Goal: Information Seeking & Learning: Learn about a topic

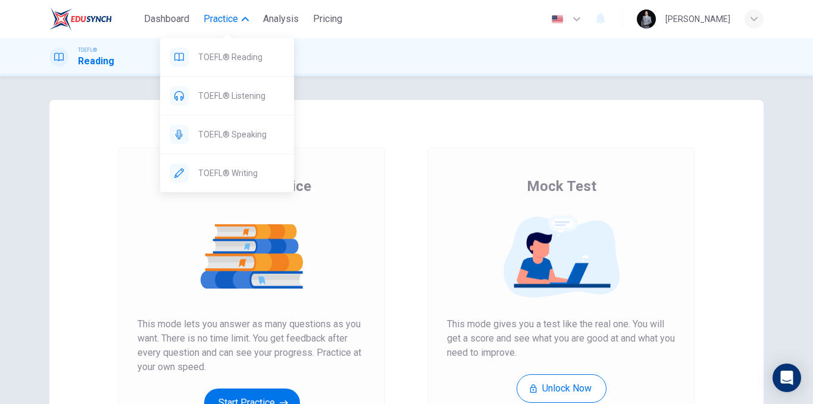
click at [225, 23] on span "Practice" at bounding box center [221, 19] width 35 height 14
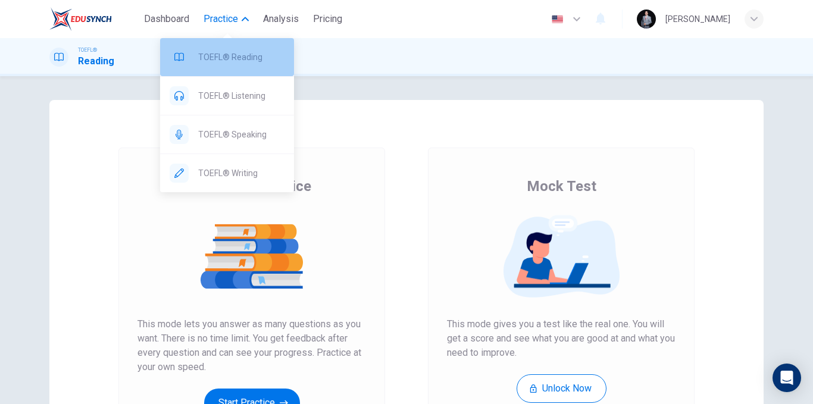
click at [229, 54] on span "TOEFL® Reading" at bounding box center [241, 57] width 86 height 14
click at [217, 57] on span "TOEFL® Reading" at bounding box center [241, 57] width 86 height 14
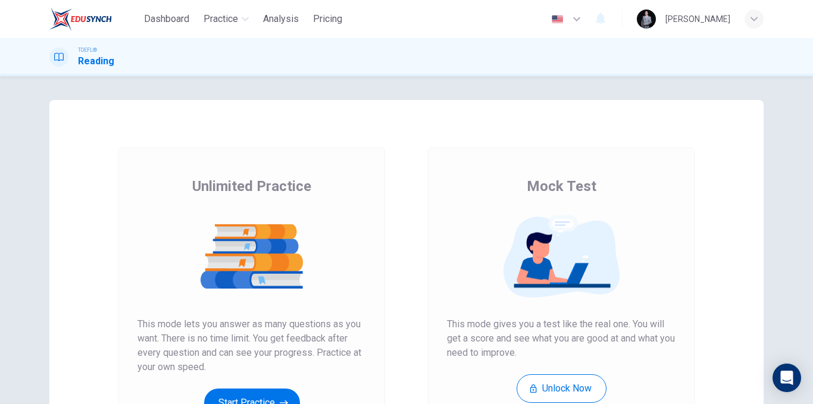
click at [349, 121] on div "Unlimited Practice Mock Test Unlimited Practice This mode lets you answer as ma…" at bounding box center [406, 307] width 714 height 414
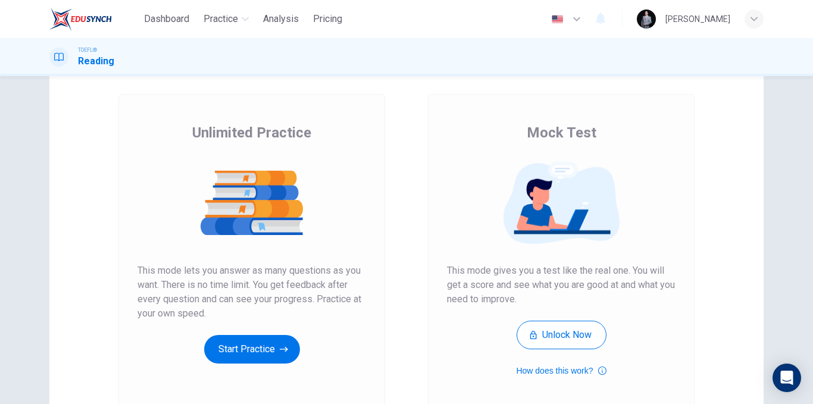
scroll to position [119, 0]
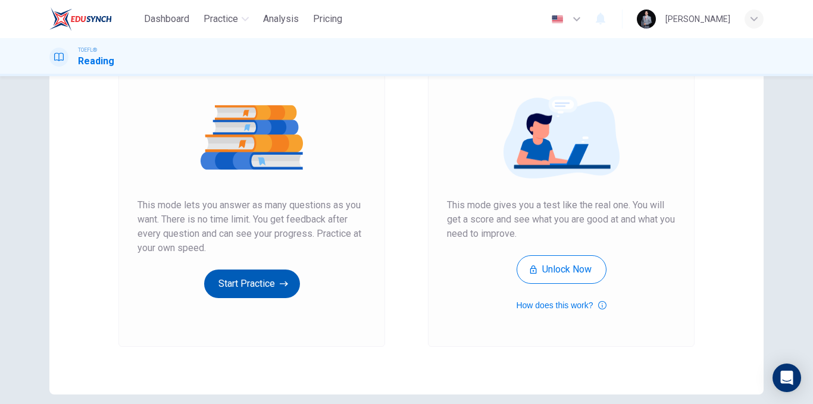
click at [256, 287] on button "Start Practice" at bounding box center [252, 284] width 96 height 29
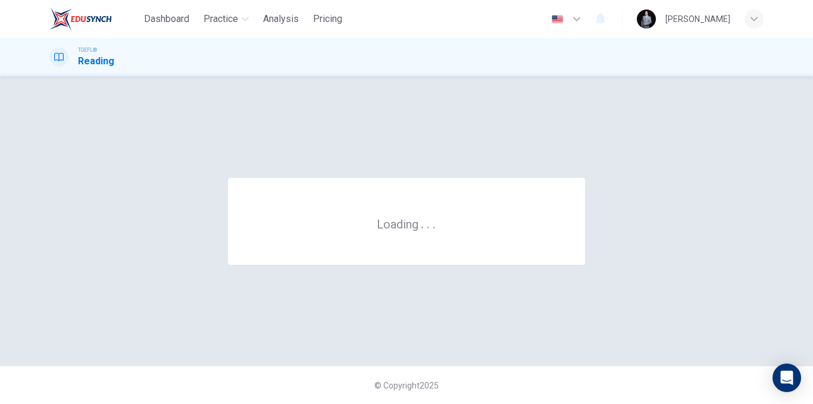
scroll to position [0, 0]
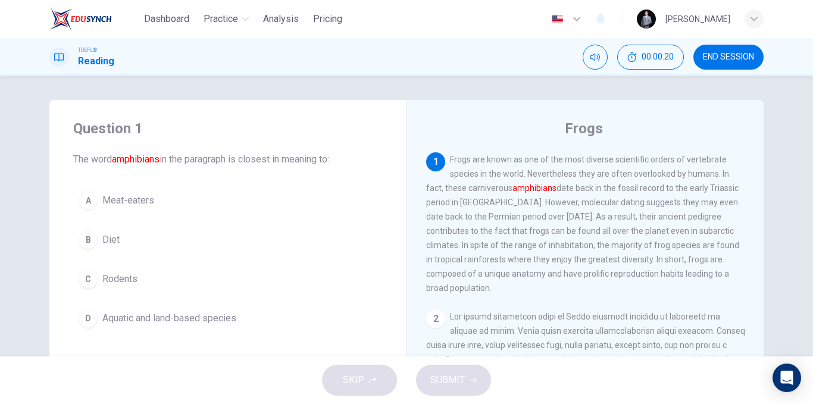
click at [281, 317] on button "D Aquatic and land-based species" at bounding box center [227, 318] width 309 height 30
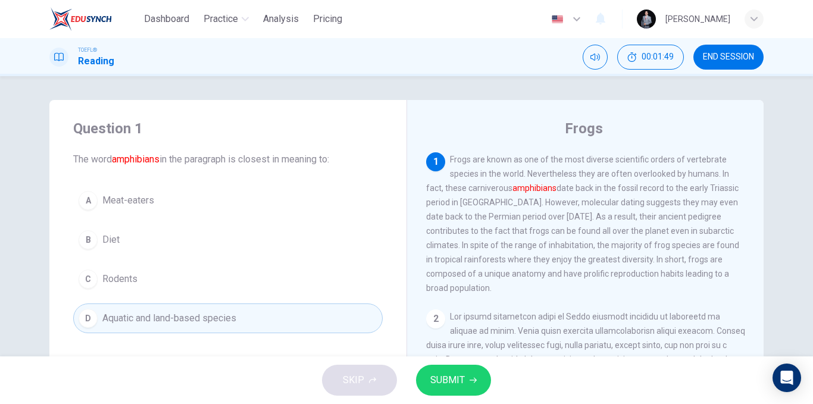
click at [270, 236] on button "B Diet" at bounding box center [227, 240] width 309 height 30
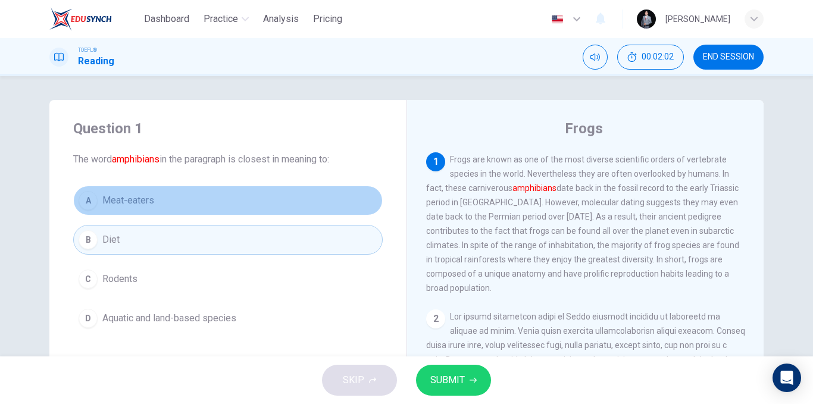
click at [265, 201] on button "A Meat-eaters" at bounding box center [227, 201] width 309 height 30
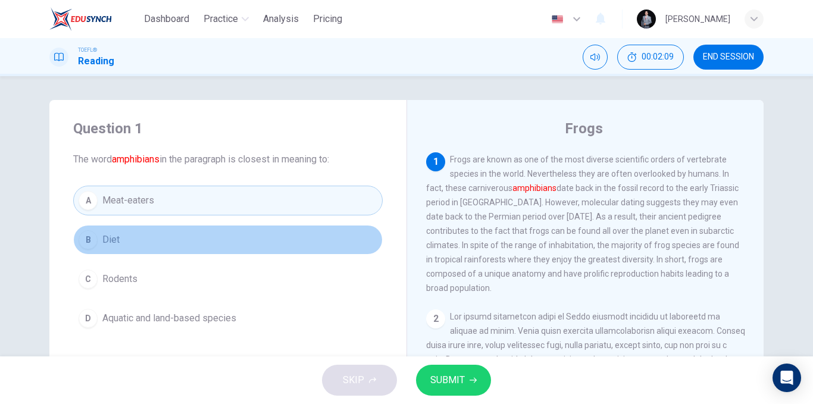
click at [220, 227] on button "B Diet" at bounding box center [227, 240] width 309 height 30
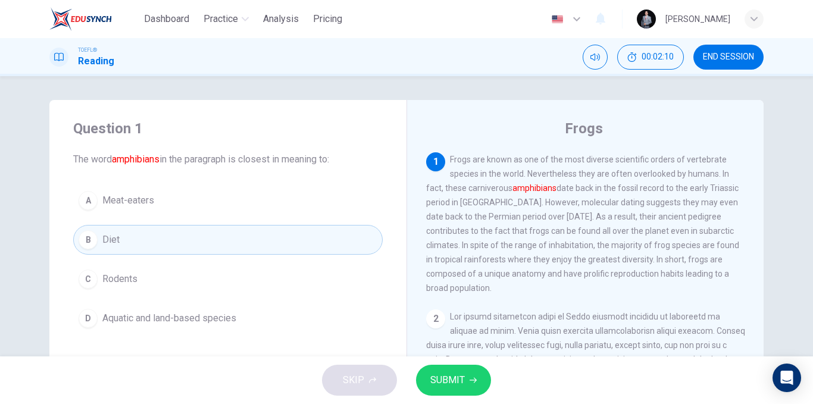
click at [440, 386] on span "SUBMIT" at bounding box center [447, 380] width 35 height 17
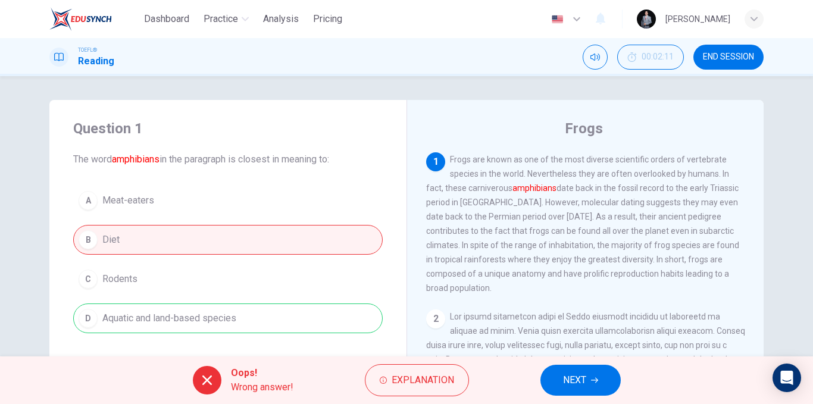
click at [575, 381] on span "NEXT" at bounding box center [574, 380] width 23 height 17
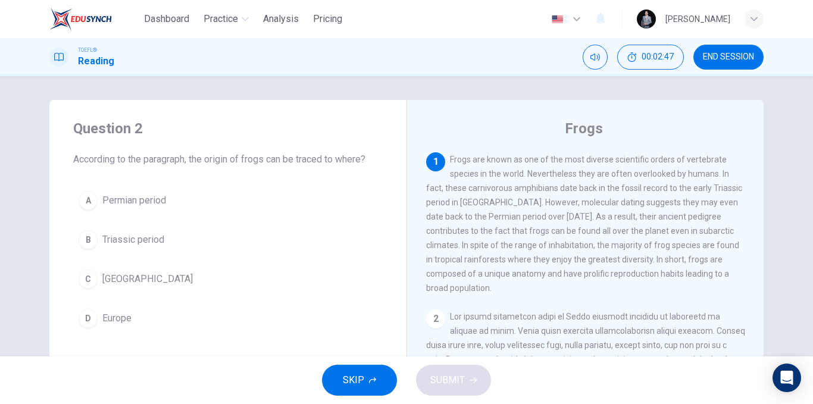
click at [172, 209] on button "A Permian period" at bounding box center [227, 201] width 309 height 30
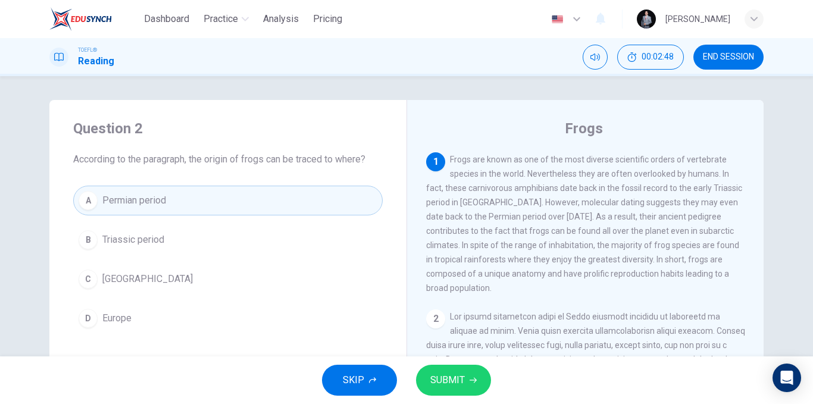
click at [467, 373] on button "SUBMIT" at bounding box center [453, 380] width 75 height 31
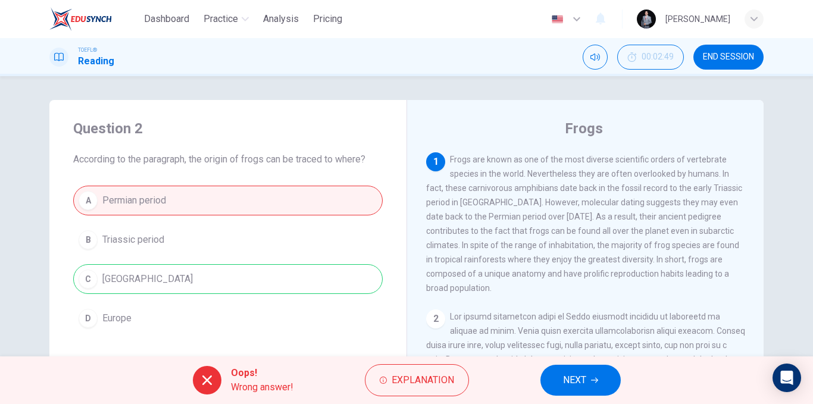
drag, startPoint x: 740, startPoint y: 50, endPoint x: 465, endPoint y: 75, distance: 276.6
click at [740, 51] on button "END SESSION" at bounding box center [728, 57] width 70 height 25
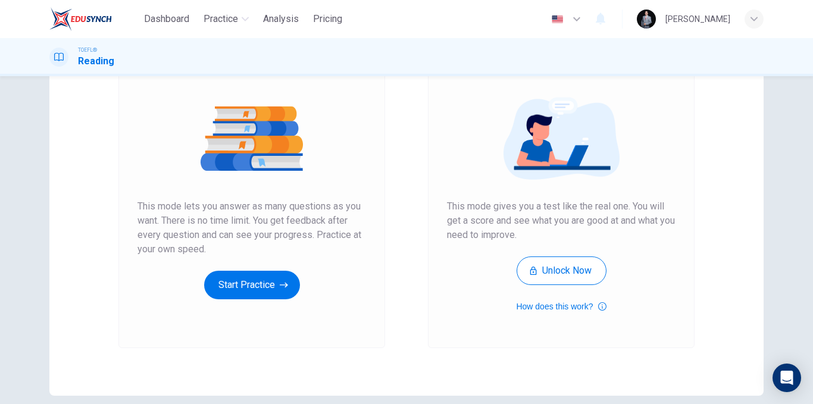
scroll to position [119, 0]
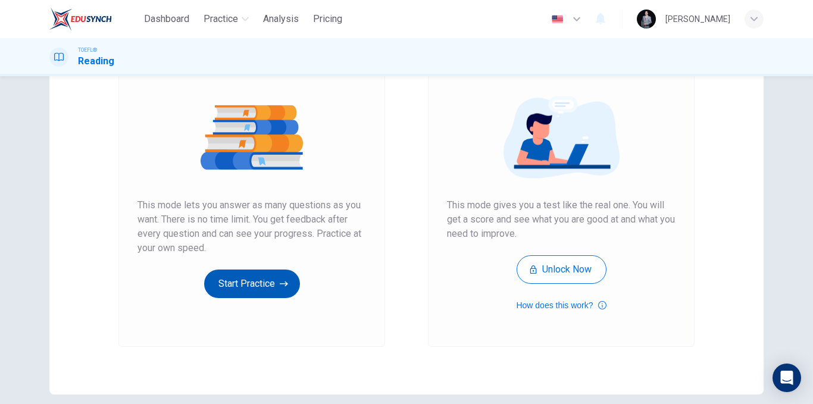
click at [242, 281] on button "Start Practice" at bounding box center [252, 284] width 96 height 29
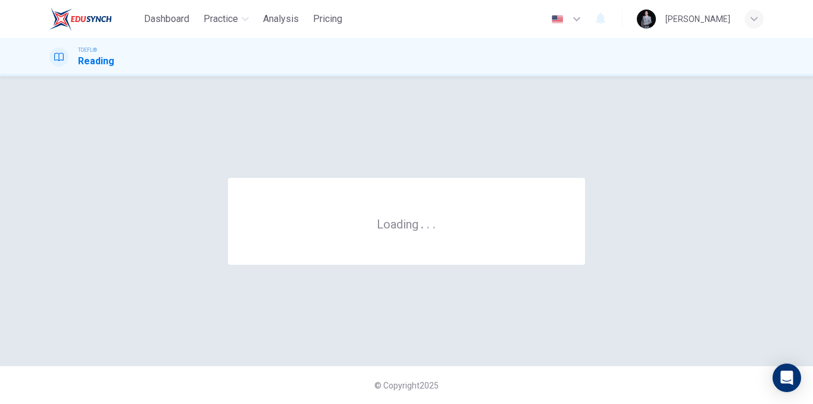
scroll to position [0, 0]
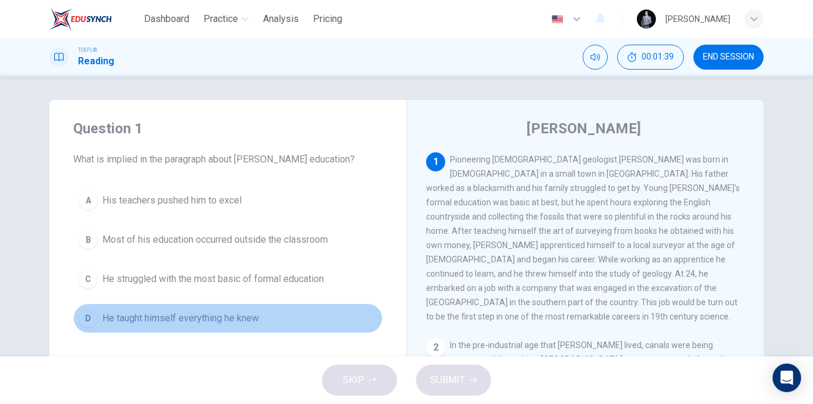
click at [199, 326] on button "D He taught himself everything he knew" at bounding box center [227, 318] width 309 height 30
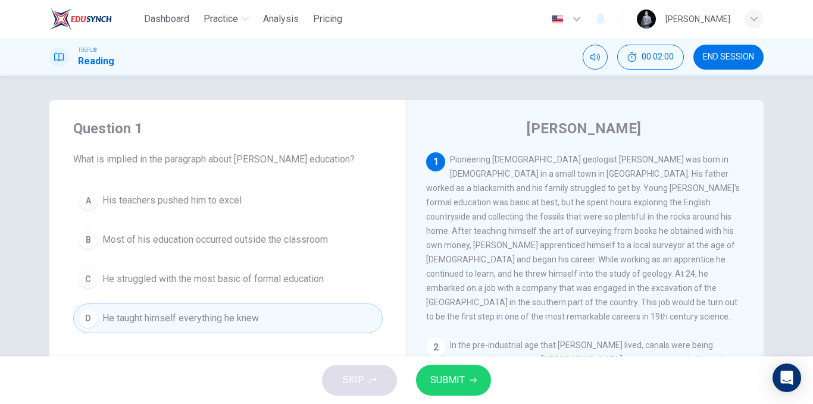
click at [472, 377] on icon "button" at bounding box center [472, 380] width 7 height 7
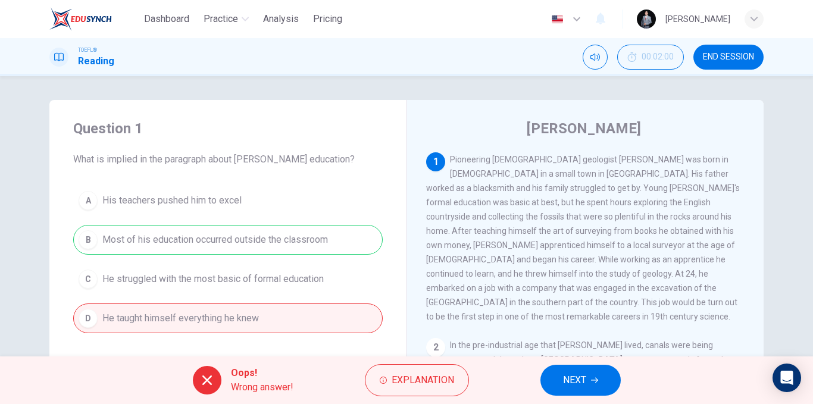
click at [597, 377] on icon "button" at bounding box center [594, 380] width 7 height 7
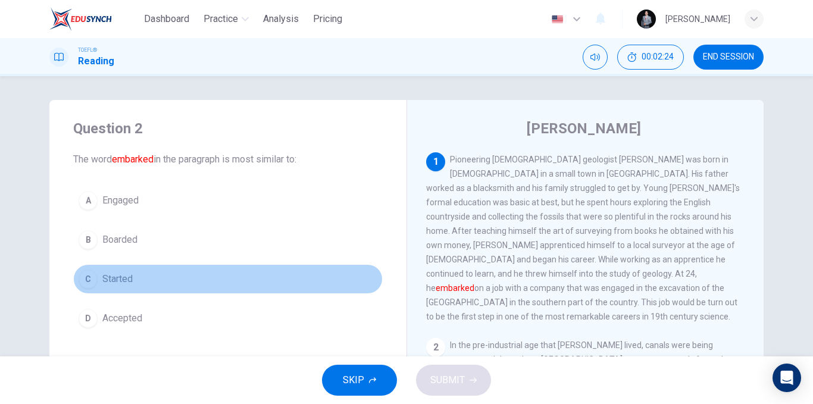
click at [142, 281] on button "C Started" at bounding box center [227, 279] width 309 height 30
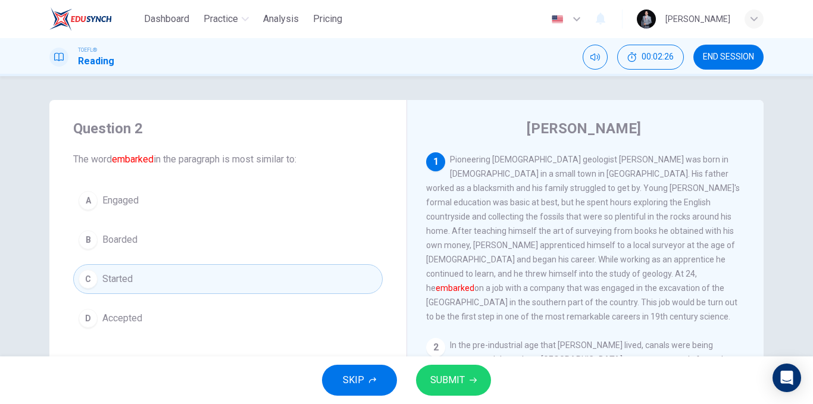
click at [149, 316] on button "D Accepted" at bounding box center [227, 318] width 309 height 30
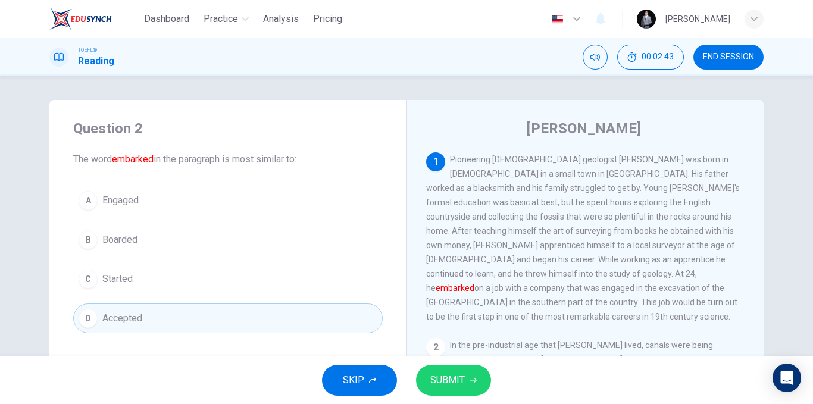
click at [167, 240] on button "B Boarded" at bounding box center [227, 240] width 309 height 30
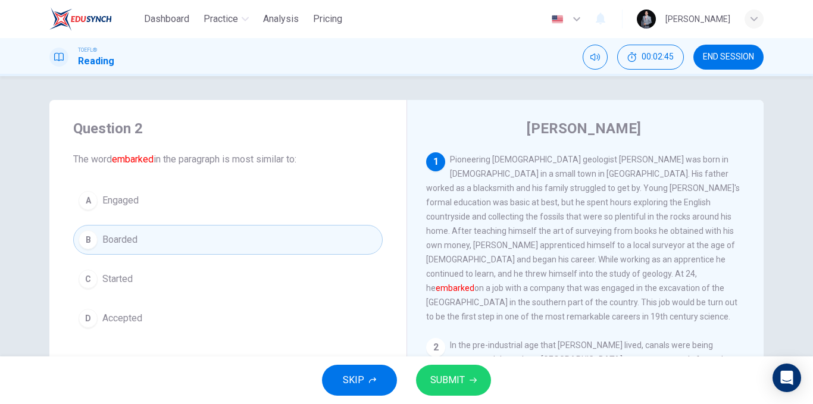
click at [452, 379] on span "SUBMIT" at bounding box center [447, 380] width 35 height 17
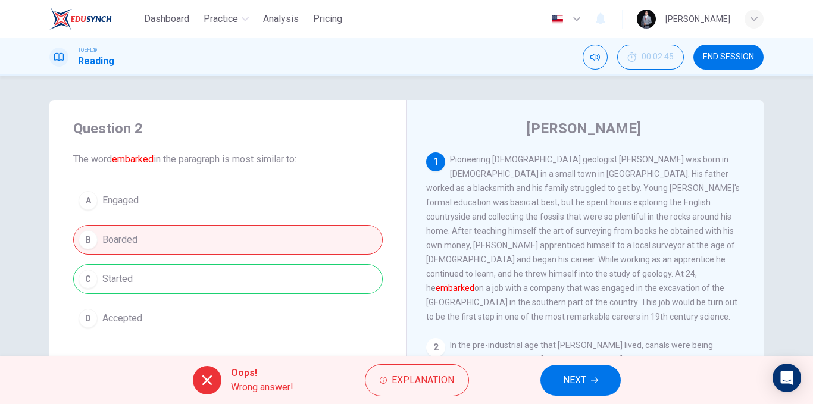
click at [220, 284] on div "A Engaged B Boarded C Started D Accepted" at bounding box center [227, 260] width 309 height 148
click at [578, 373] on span "NEXT" at bounding box center [574, 380] width 23 height 17
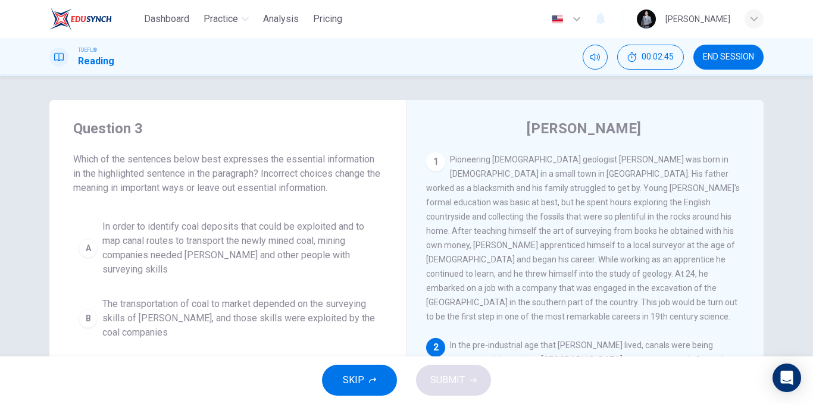
scroll to position [133, 0]
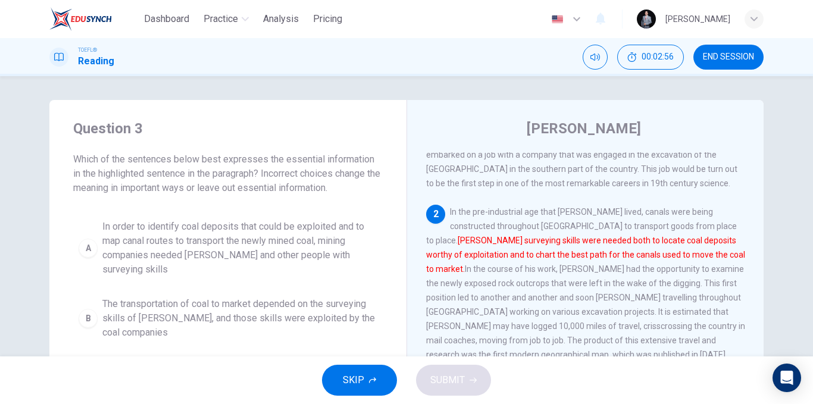
drag, startPoint x: 724, startPoint y: 57, endPoint x: 441, endPoint y: 70, distance: 283.5
click at [724, 58] on span "END SESSION" at bounding box center [728, 57] width 51 height 10
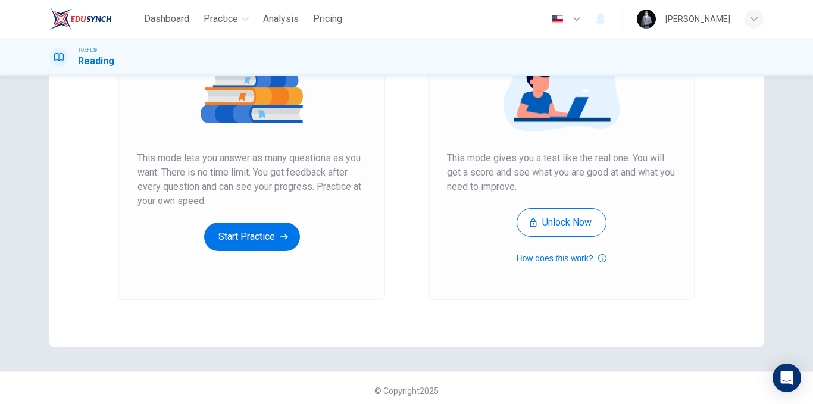
scroll to position [171, 0]
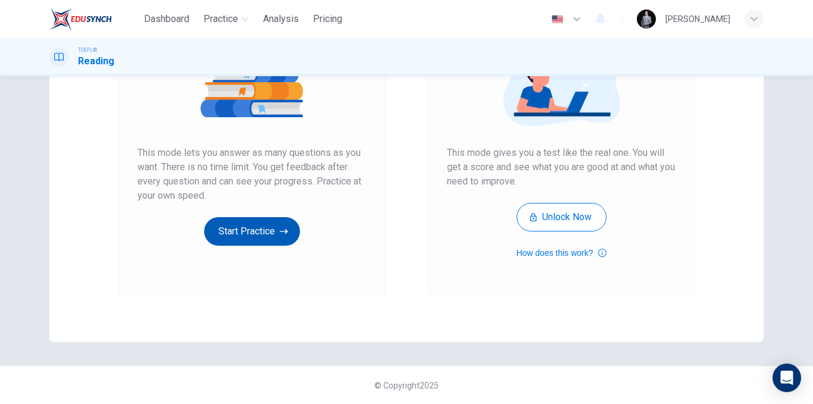
click at [276, 226] on button "Start Practice" at bounding box center [252, 231] width 96 height 29
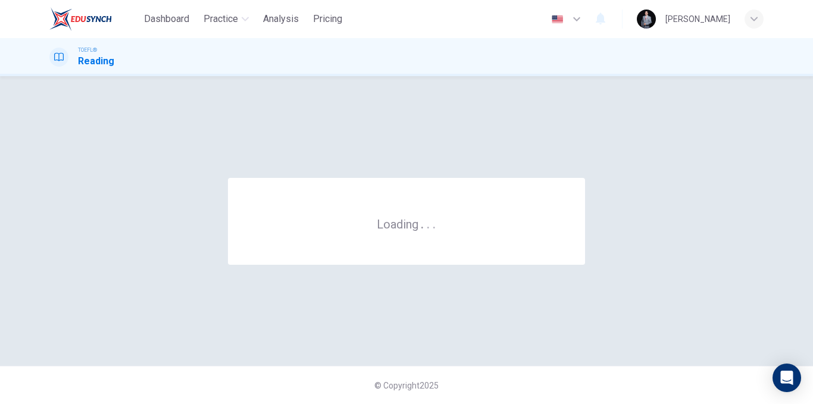
scroll to position [0, 0]
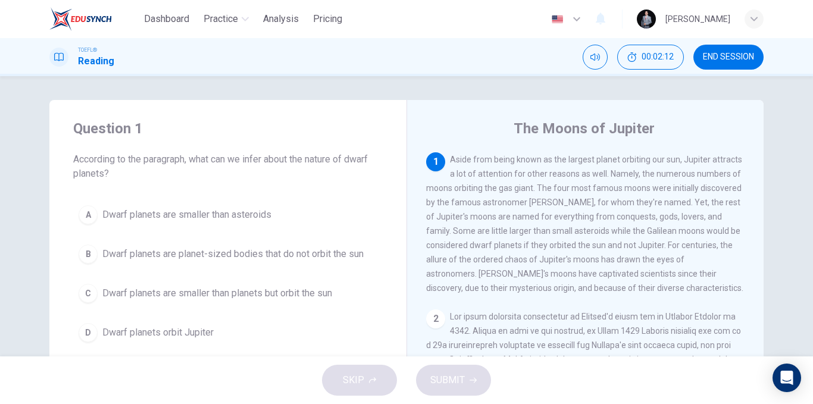
click at [291, 256] on span "Dwarf planets are planet-sized bodies that do not orbit the sun" at bounding box center [232, 254] width 261 height 14
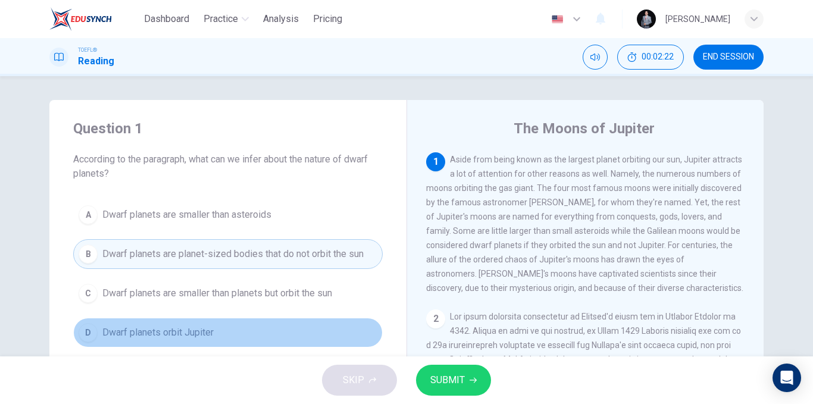
click at [222, 331] on button "D Dwarf planets orbit Jupiter" at bounding box center [227, 333] width 309 height 30
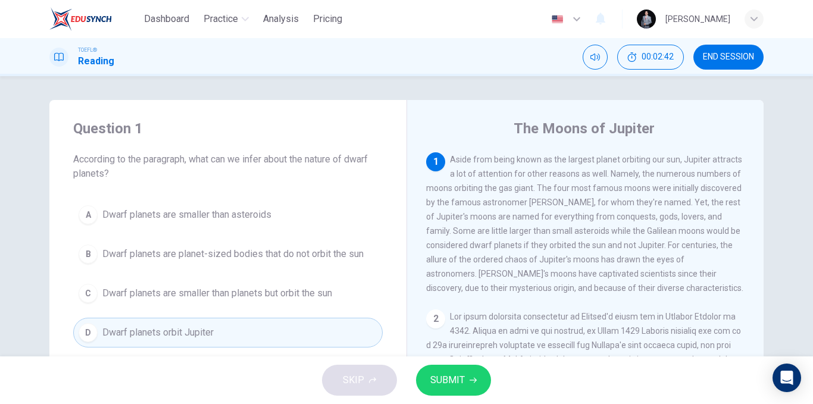
drag, startPoint x: 464, startPoint y: 230, endPoint x: 527, endPoint y: 240, distance: 63.8
click at [527, 239] on div "1 Aside from being known as the largest planet orbiting our sun, Jupiter attrac…" at bounding box center [585, 223] width 319 height 143
click at [443, 374] on span "SUBMIT" at bounding box center [447, 380] width 35 height 17
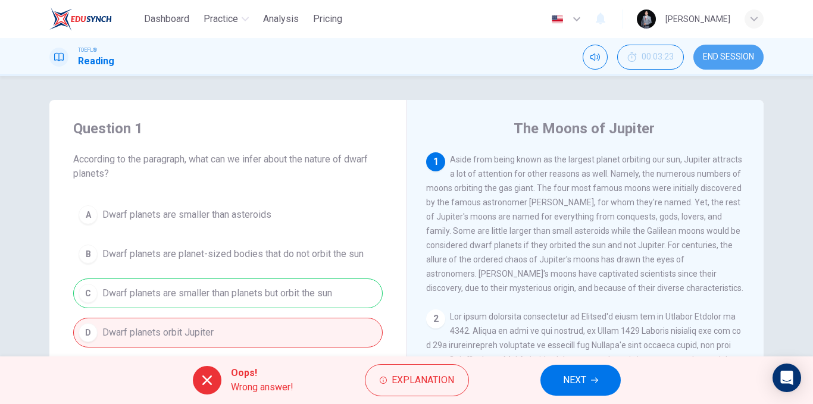
drag, startPoint x: 724, startPoint y: 52, endPoint x: 469, endPoint y: 83, distance: 255.9
click at [724, 53] on span "END SESSION" at bounding box center [728, 57] width 51 height 10
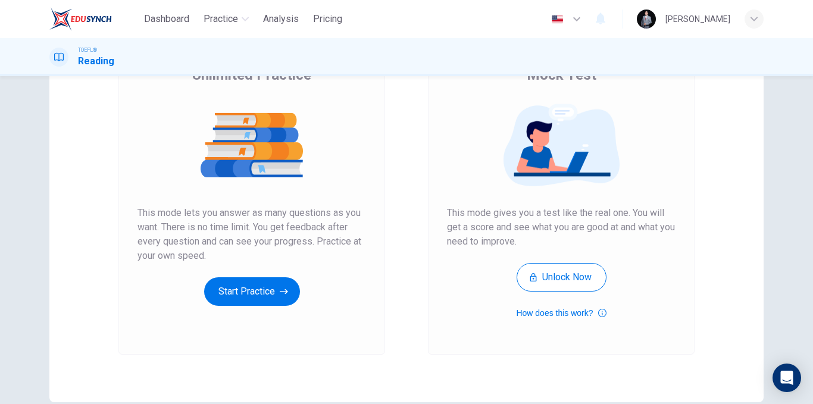
scroll to position [171, 0]
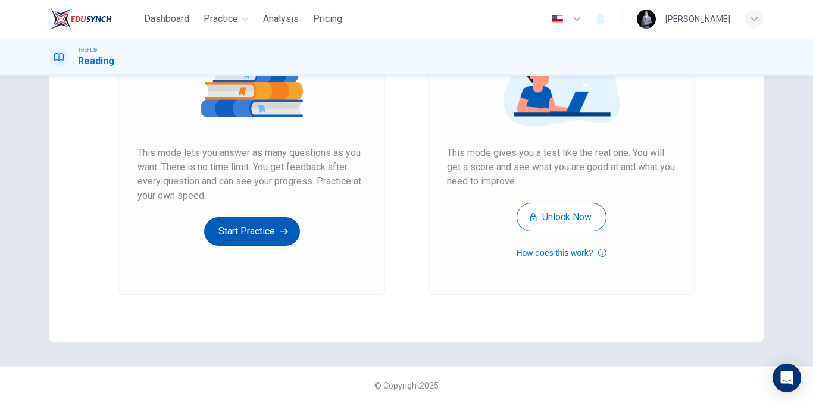
click at [280, 234] on icon "button" at bounding box center [284, 232] width 8 height 12
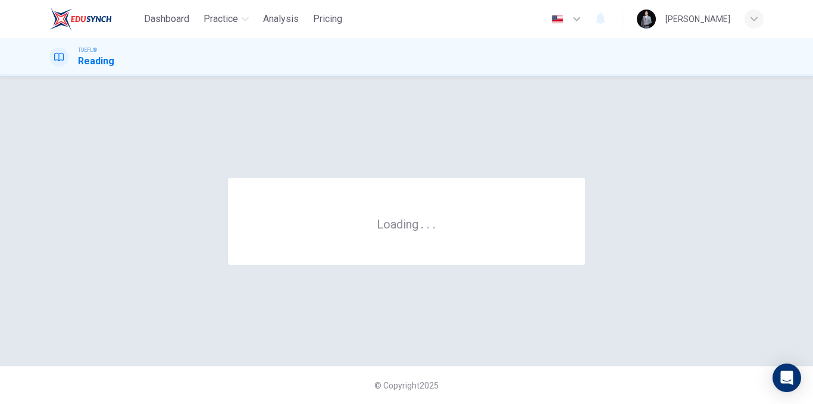
scroll to position [0, 0]
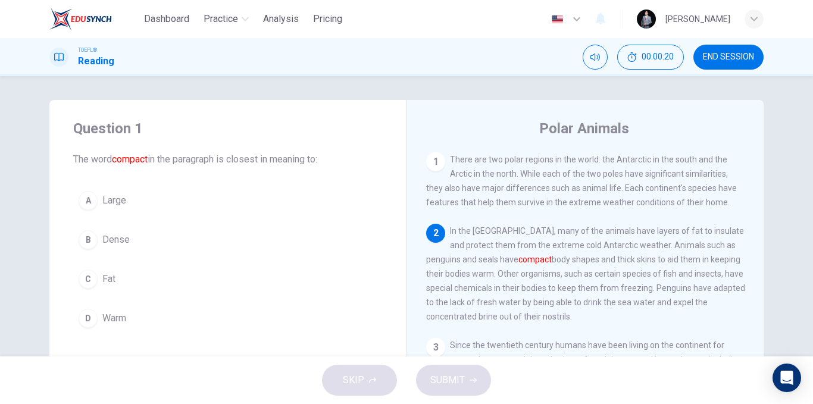
click at [136, 280] on button "C Fat" at bounding box center [227, 279] width 309 height 30
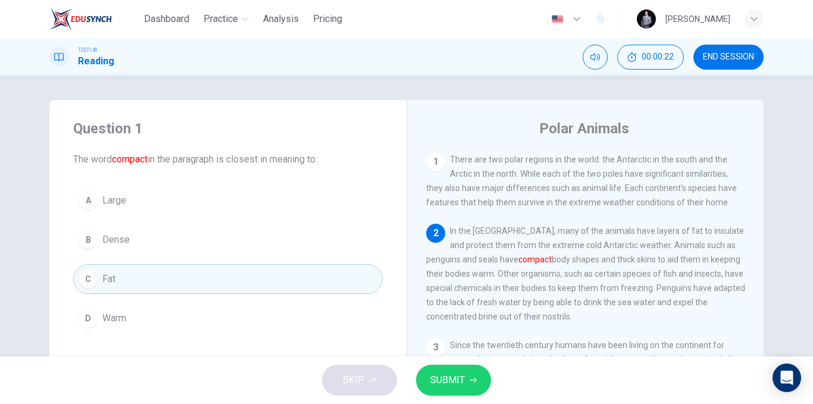
click at [165, 309] on button "D Warm" at bounding box center [227, 318] width 309 height 30
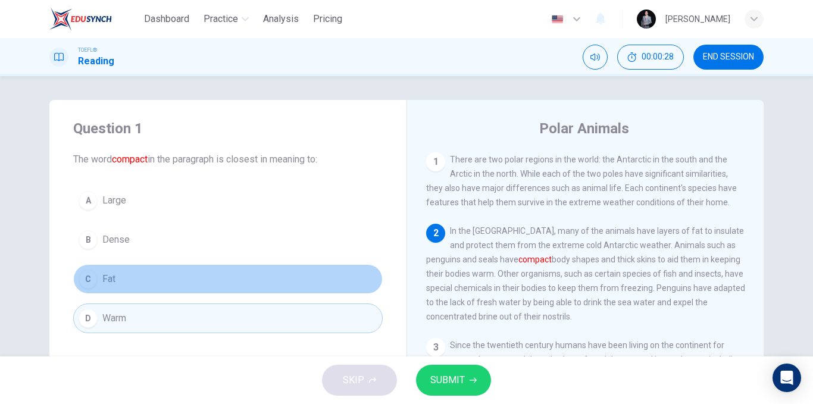
click at [103, 274] on span "Fat" at bounding box center [108, 279] width 13 height 14
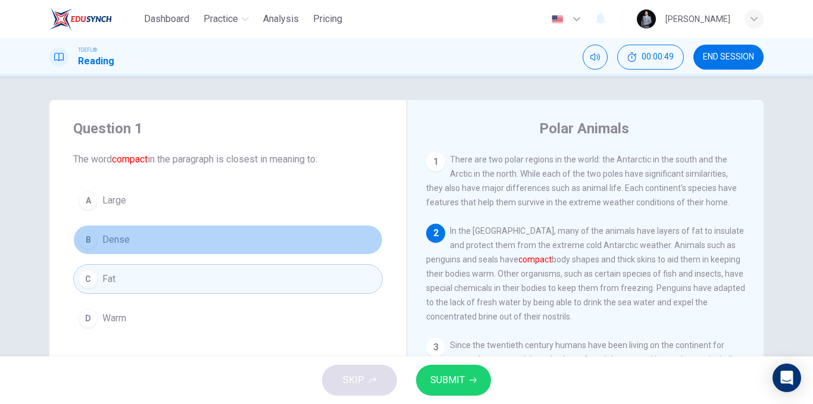
click at [185, 242] on button "B Dense" at bounding box center [227, 240] width 309 height 30
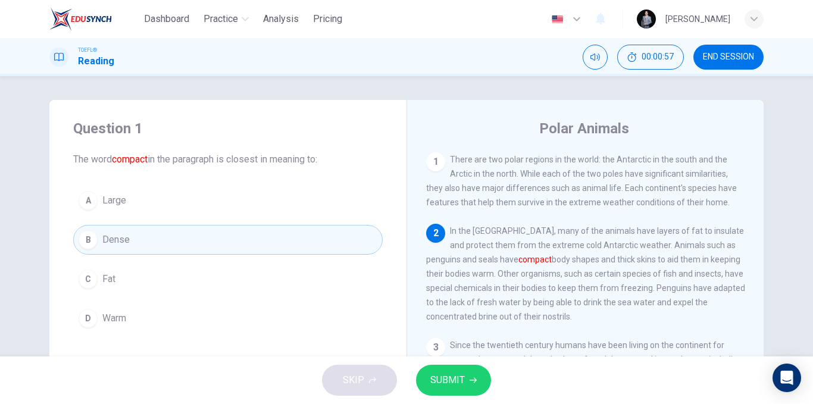
click at [180, 202] on button "A Large" at bounding box center [227, 201] width 309 height 30
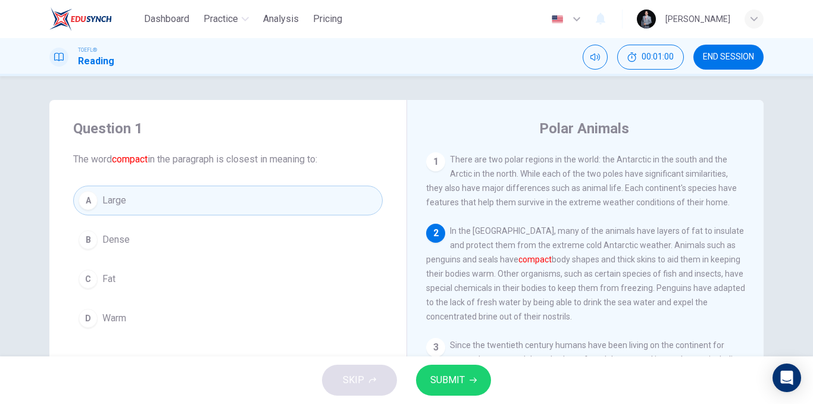
click at [458, 367] on button "SUBMIT" at bounding box center [453, 380] width 75 height 31
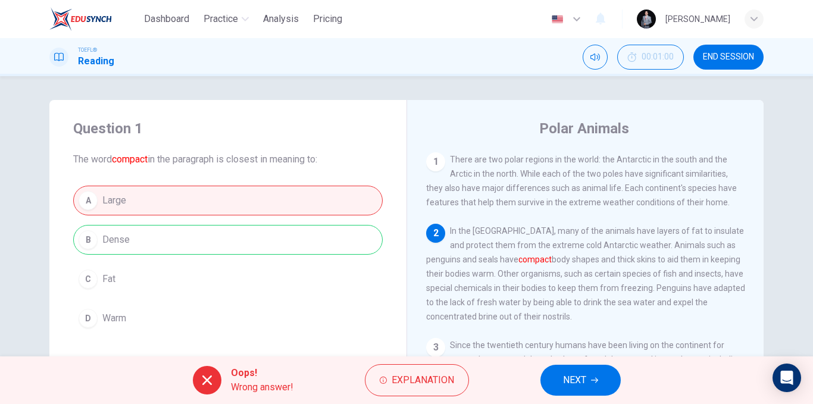
click at [588, 387] on button "NEXT" at bounding box center [580, 380] width 80 height 31
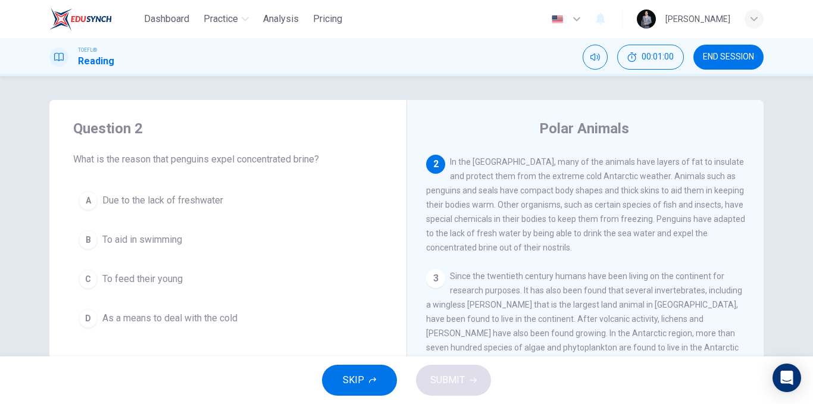
scroll to position [74, 0]
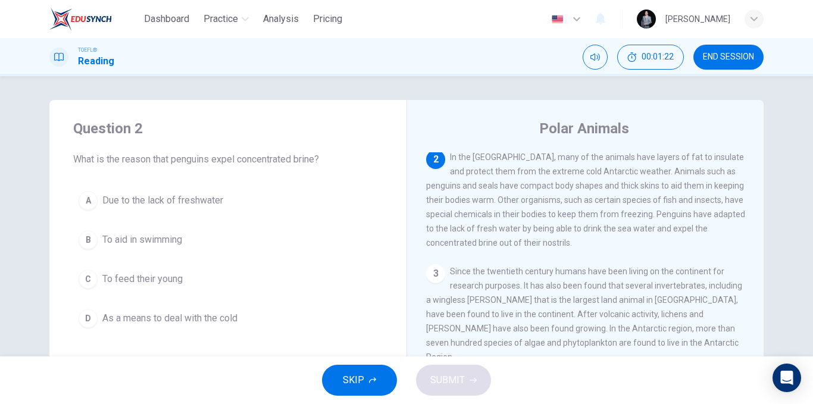
click at [302, 313] on button "D As a means to deal with the cold" at bounding box center [227, 318] width 309 height 30
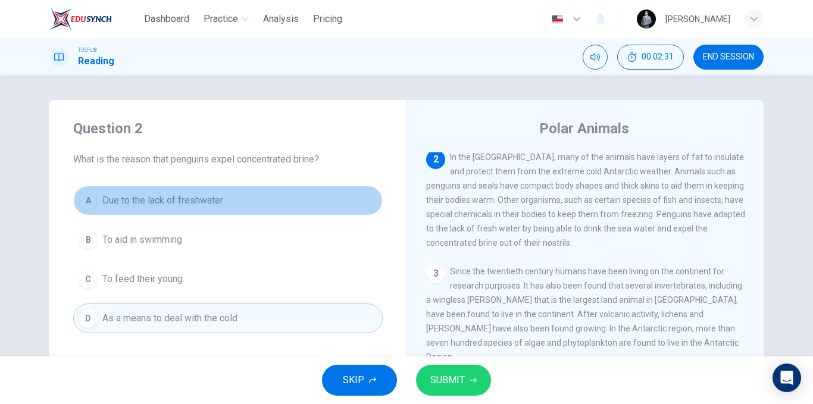
click at [231, 204] on button "A Due to the lack of freshwater" at bounding box center [227, 201] width 309 height 30
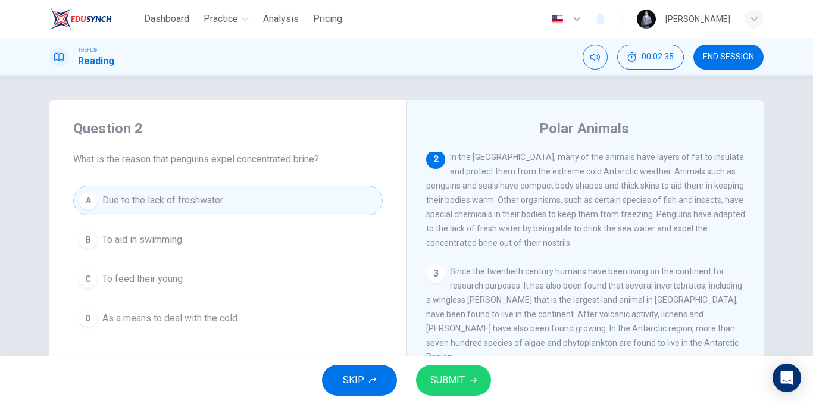
click at [468, 381] on button "SUBMIT" at bounding box center [453, 380] width 75 height 31
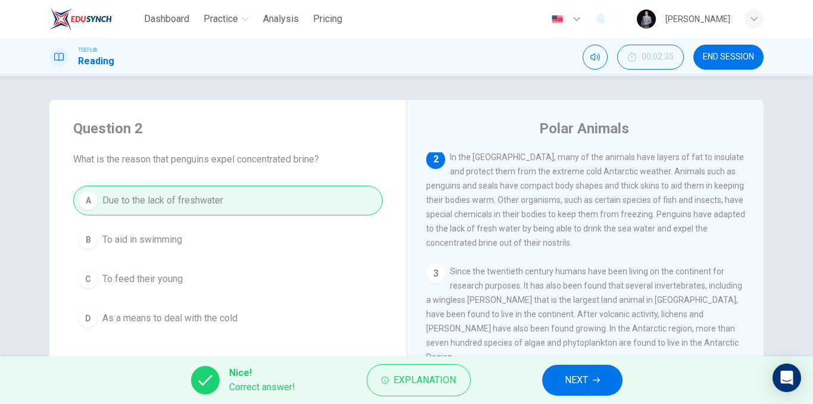
click at [561, 378] on button "NEXT" at bounding box center [582, 380] width 80 height 31
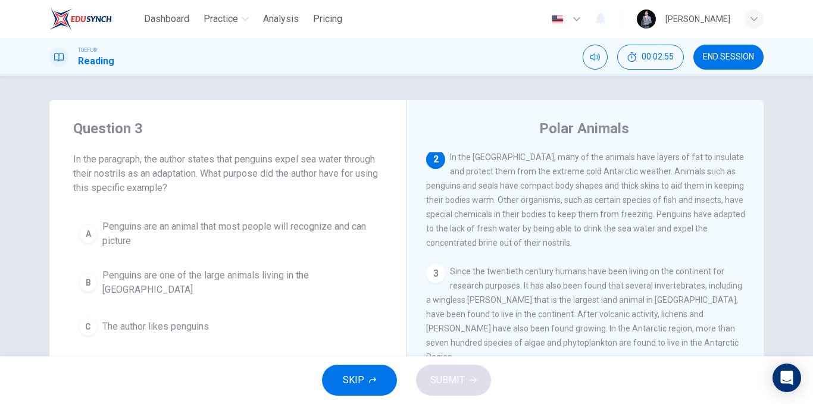
scroll to position [60, 0]
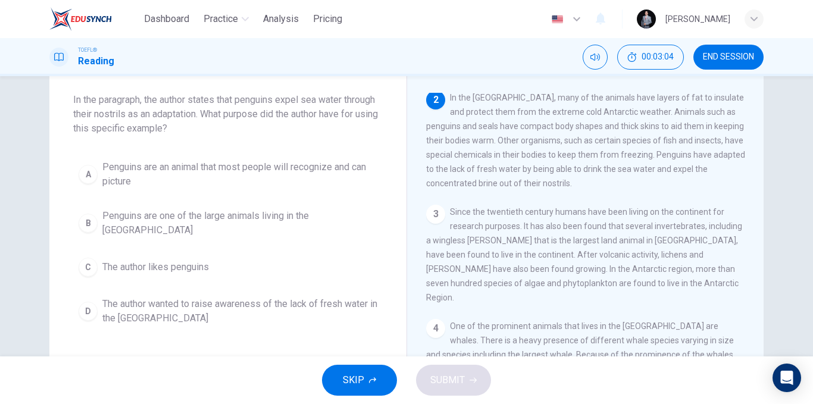
click at [343, 221] on span "Penguins are one of the large animals living in the Antarctic" at bounding box center [239, 223] width 275 height 29
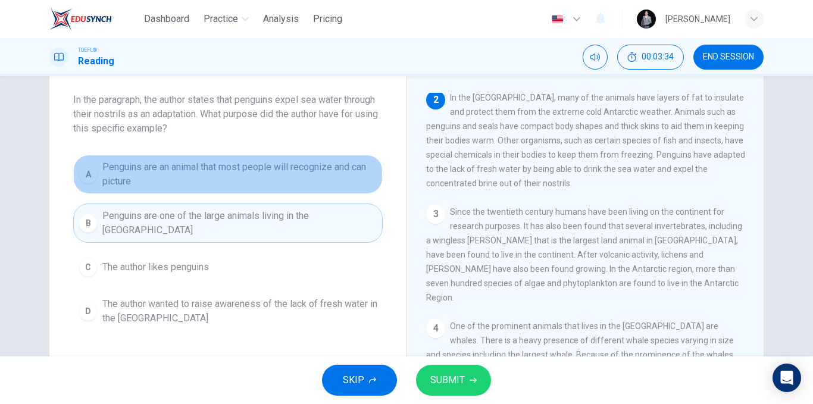
click at [327, 174] on span "Penguins are an animal that most people will recognize and can picture" at bounding box center [239, 174] width 275 height 29
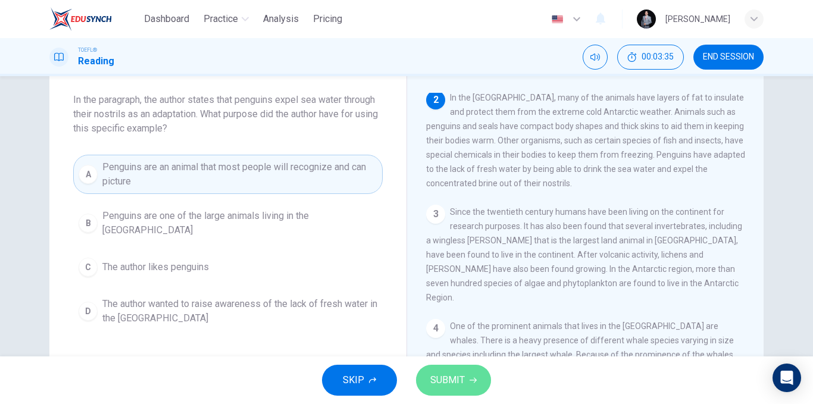
drag, startPoint x: 442, startPoint y: 374, endPoint x: 392, endPoint y: 368, distance: 50.3
click at [442, 375] on span "SUBMIT" at bounding box center [447, 380] width 35 height 17
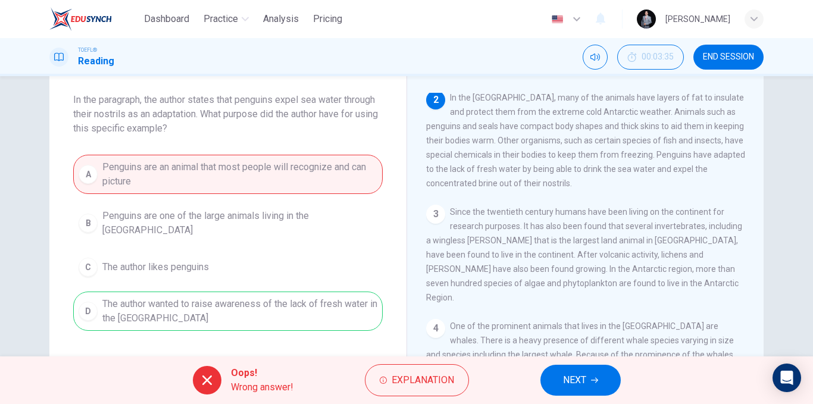
click at [192, 290] on div "A Penguins are an animal that most people will recognize and can picture B Peng…" at bounding box center [227, 243] width 309 height 176
click at [552, 380] on button "NEXT" at bounding box center [580, 380] width 80 height 31
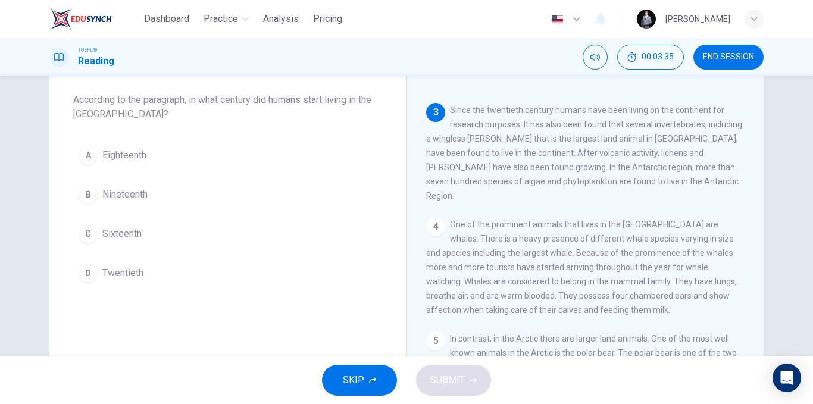
scroll to position [192, 0]
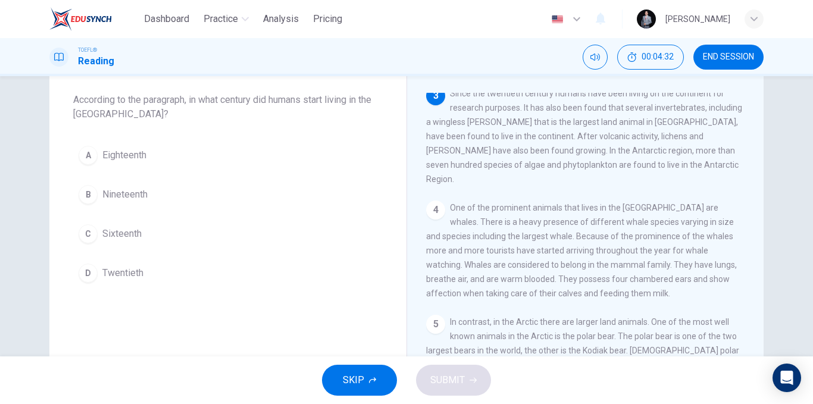
click at [137, 275] on span "Twentieth" at bounding box center [122, 273] width 41 height 14
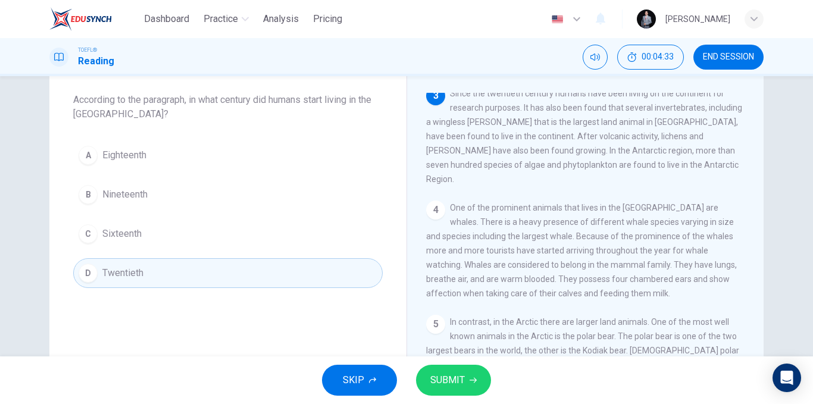
click at [467, 383] on button "SUBMIT" at bounding box center [453, 380] width 75 height 31
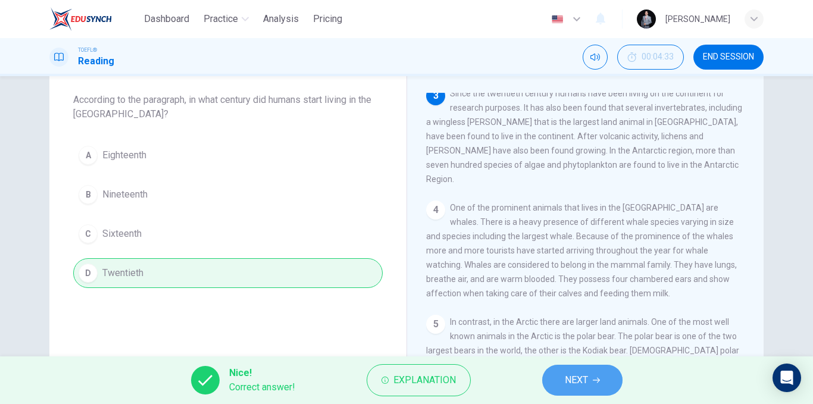
click at [577, 387] on span "NEXT" at bounding box center [576, 380] width 23 height 17
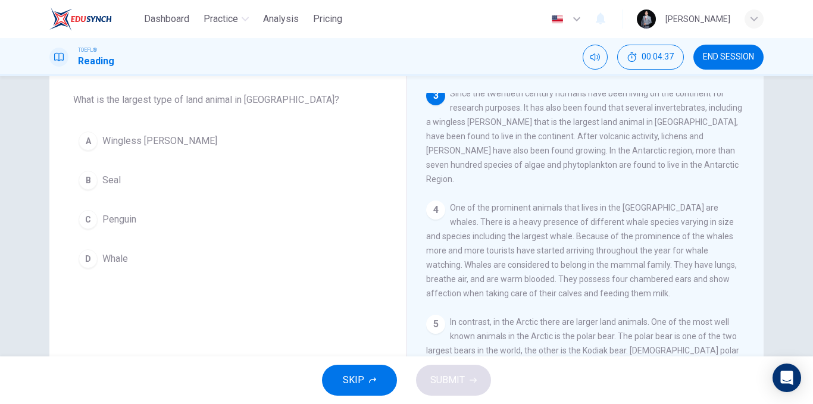
click at [128, 224] on span "Penguin" at bounding box center [119, 219] width 34 height 14
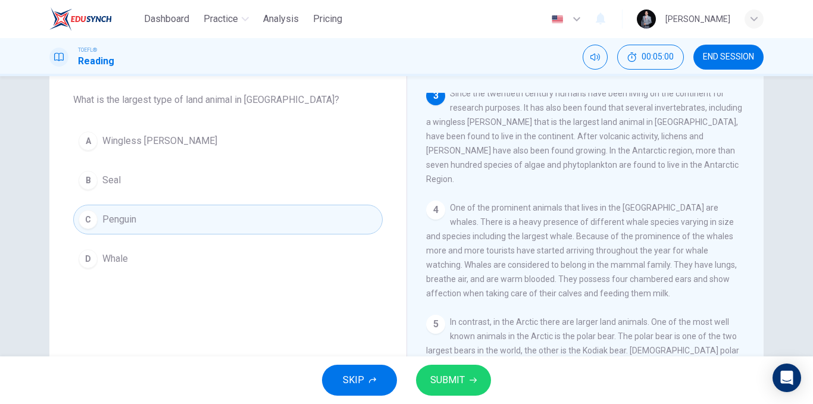
click at [245, 154] on button "A Wingless midge" at bounding box center [227, 141] width 309 height 30
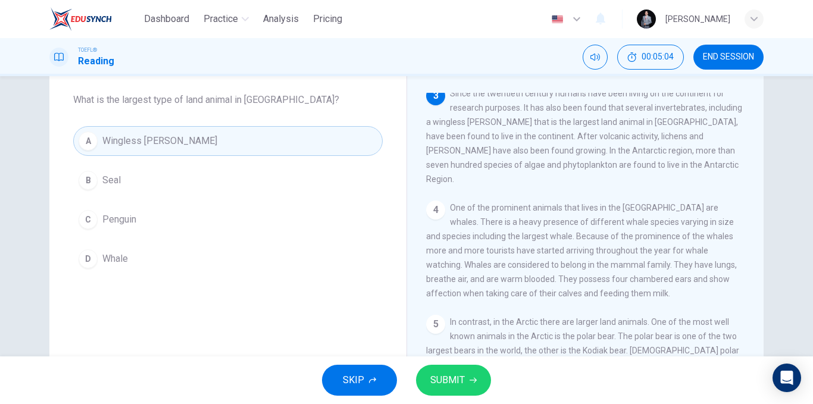
click at [469, 378] on icon "button" at bounding box center [472, 380] width 7 height 7
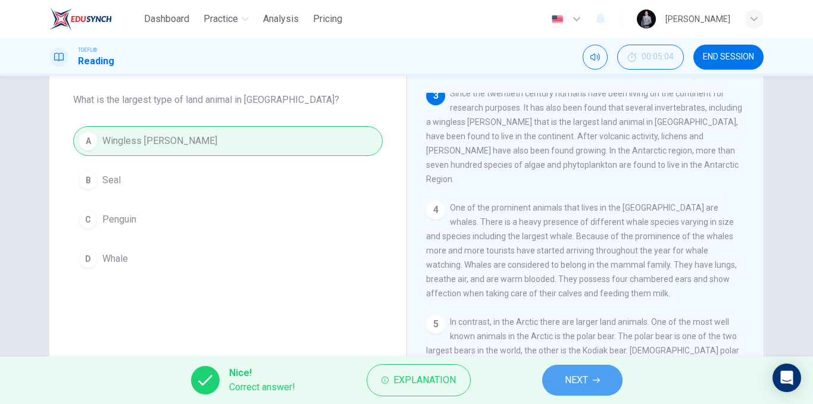
click at [578, 381] on span "NEXT" at bounding box center [576, 380] width 23 height 17
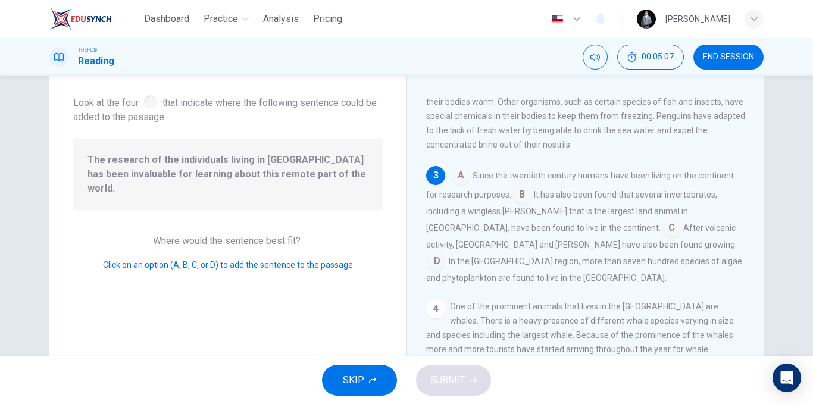
scroll to position [133, 0]
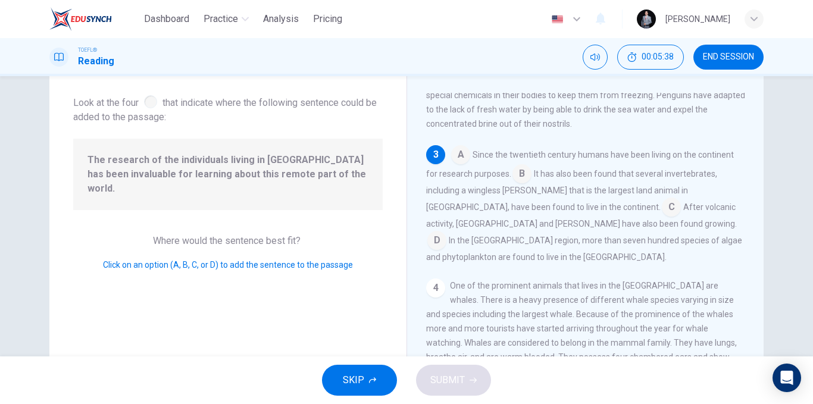
click at [517, 180] on input at bounding box center [521, 174] width 19 height 19
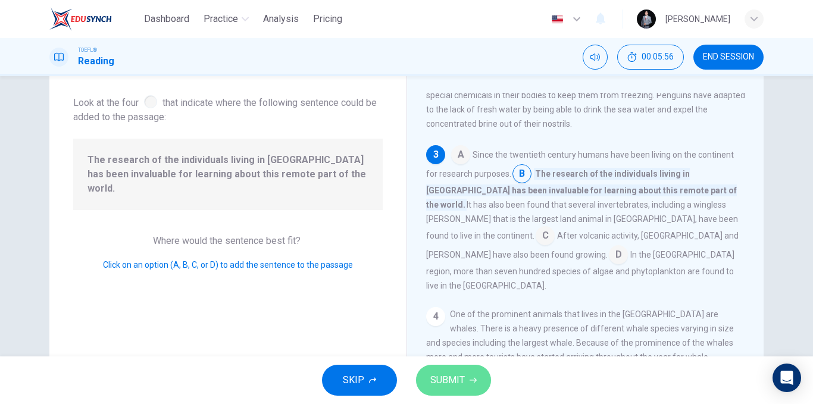
click at [457, 375] on span "SUBMIT" at bounding box center [447, 380] width 35 height 17
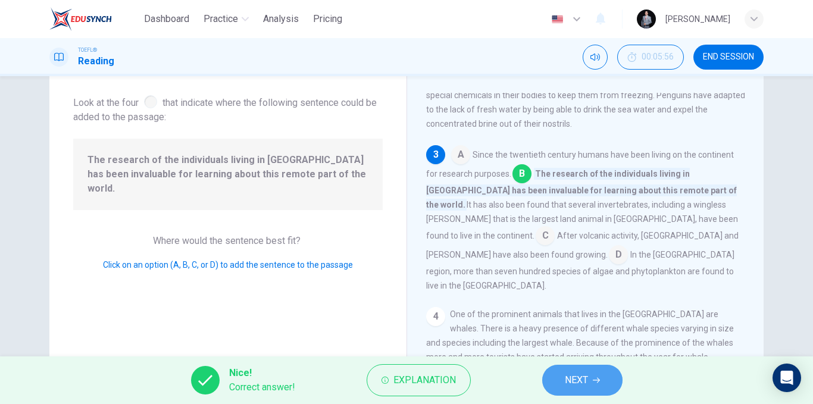
drag, startPoint x: 596, startPoint y: 374, endPoint x: 519, endPoint y: 361, distance: 77.8
click at [596, 375] on button "NEXT" at bounding box center [582, 380] width 80 height 31
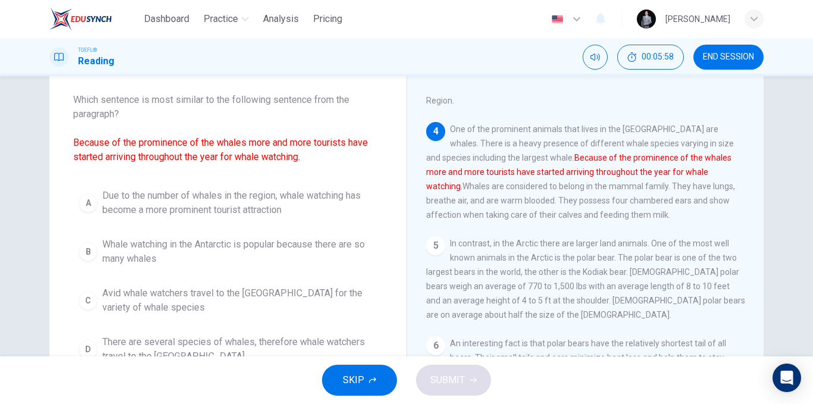
scroll to position [298, 0]
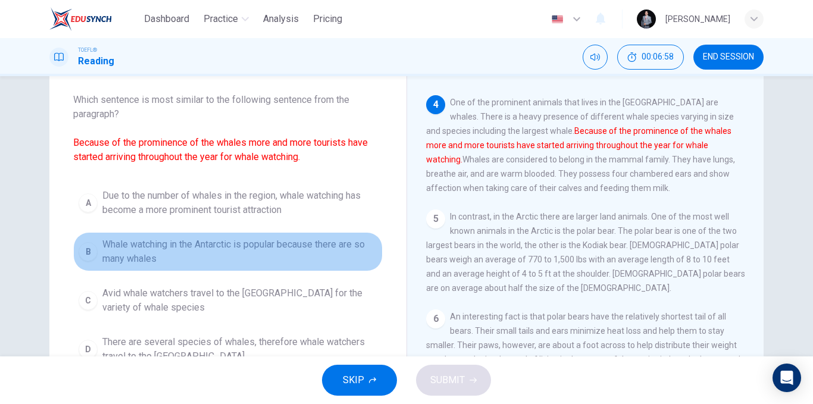
click at [151, 256] on span "Whale watching in the Antarctic is popular because there are so many whales" at bounding box center [239, 251] width 275 height 29
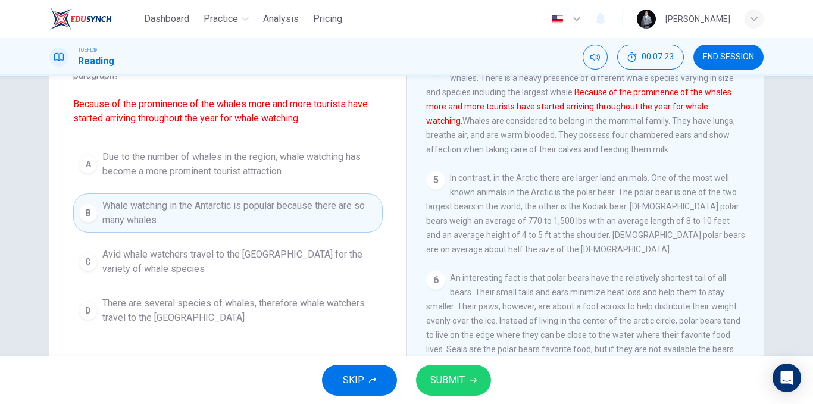
scroll to position [119, 0]
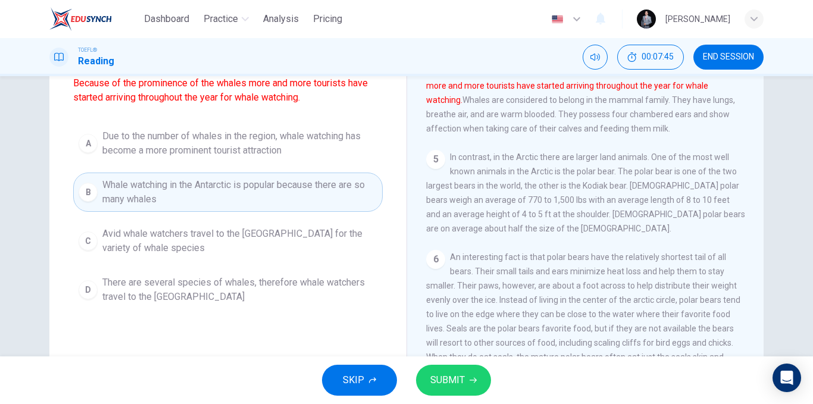
click at [445, 373] on span "SUBMIT" at bounding box center [447, 380] width 35 height 17
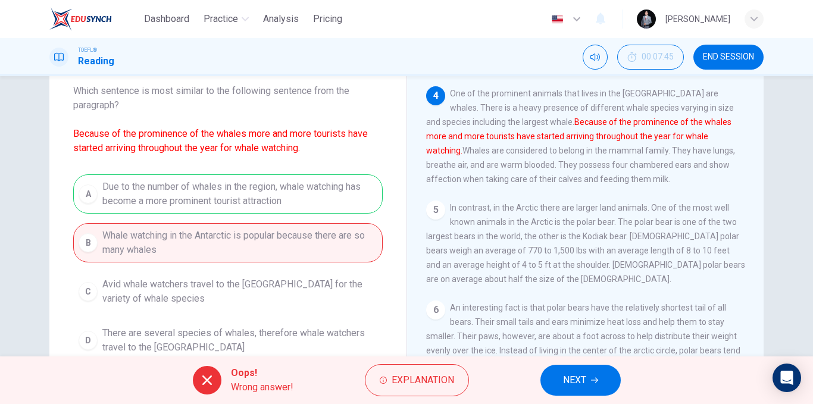
scroll to position [0, 0]
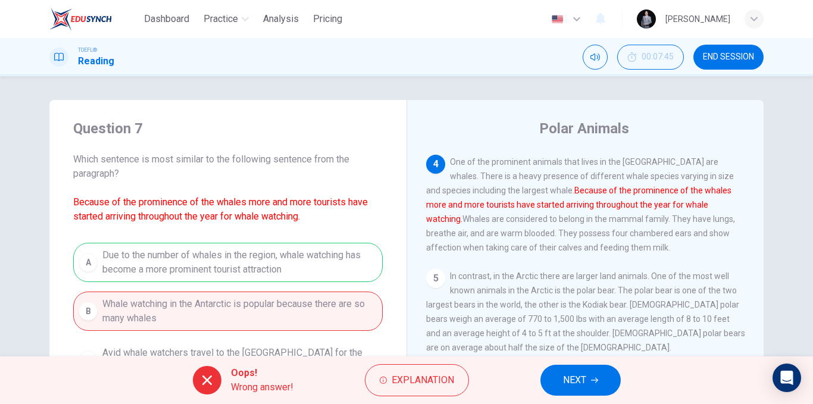
drag, startPoint x: 561, startPoint y: 386, endPoint x: 511, endPoint y: 371, distance: 52.2
click at [561, 386] on button "NEXT" at bounding box center [580, 380] width 80 height 31
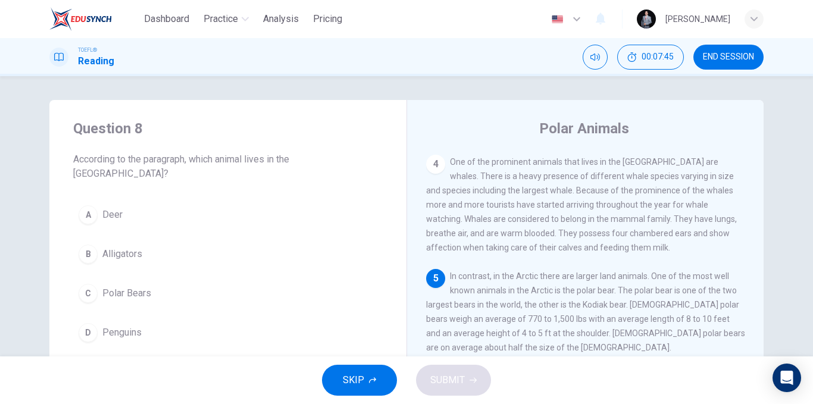
scroll to position [353, 0]
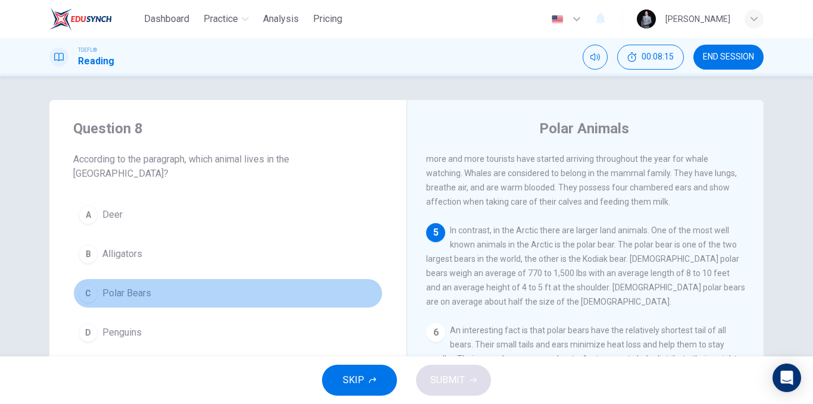
click at [161, 284] on button "C Polar Bears" at bounding box center [227, 293] width 309 height 30
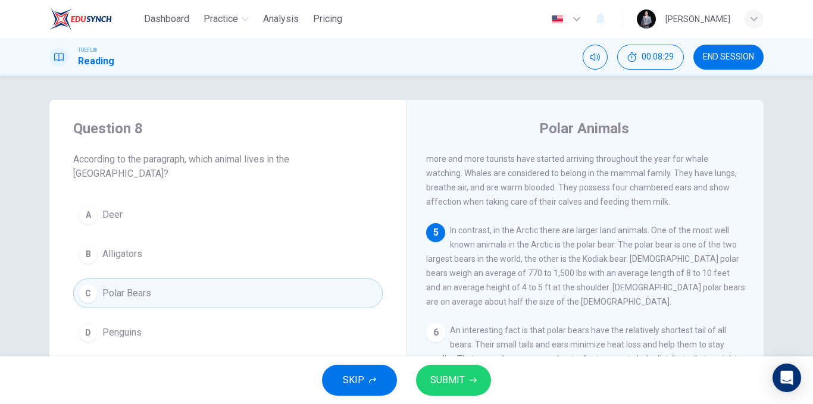
click at [448, 372] on button "SUBMIT" at bounding box center [453, 380] width 75 height 31
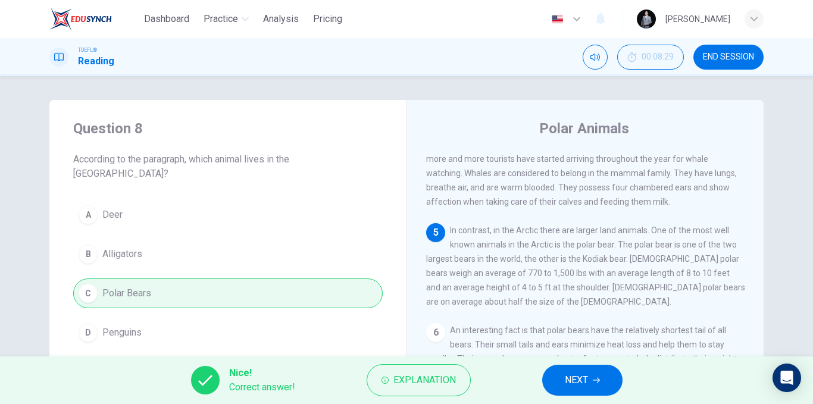
drag, startPoint x: 566, startPoint y: 381, endPoint x: 519, endPoint y: 380, distance: 47.0
click at [566, 384] on button "NEXT" at bounding box center [582, 380] width 80 height 31
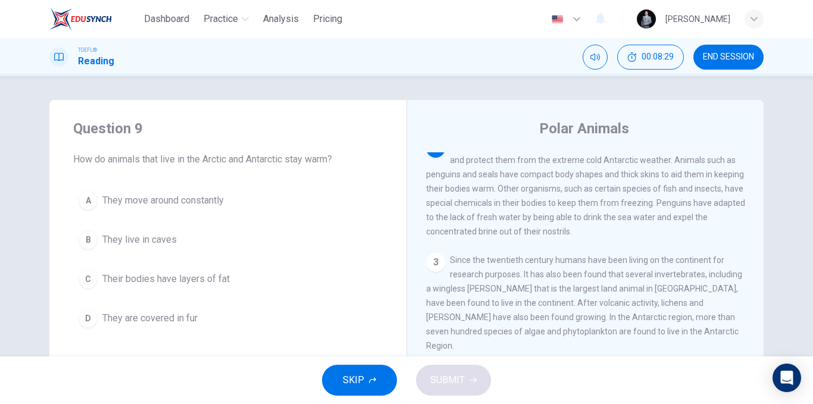
scroll to position [74, 0]
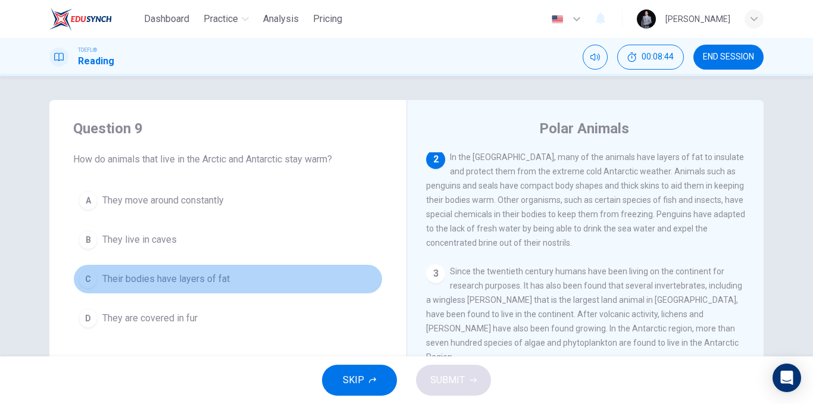
click at [230, 280] on button "C Their bodies have layers of fat" at bounding box center [227, 279] width 309 height 30
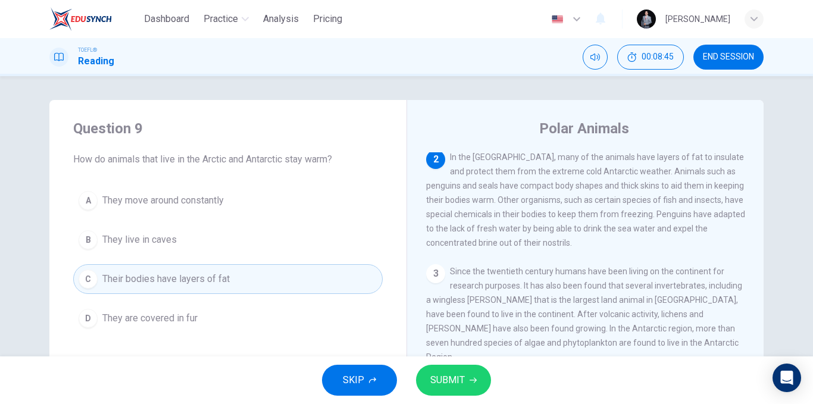
click at [458, 380] on span "SUBMIT" at bounding box center [447, 380] width 35 height 17
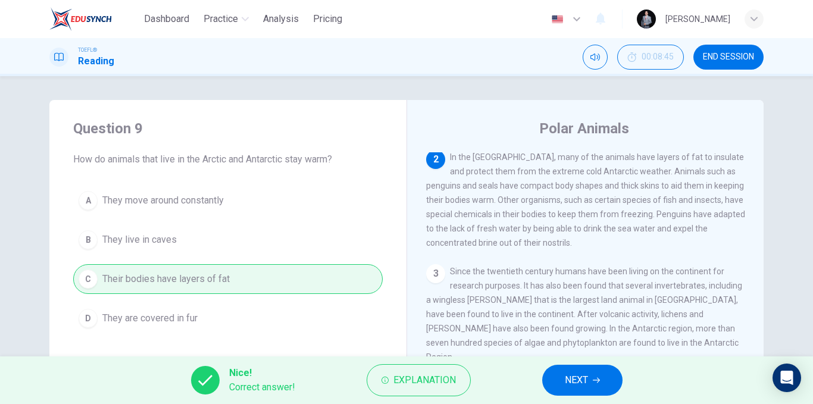
click at [600, 380] on button "NEXT" at bounding box center [582, 380] width 80 height 31
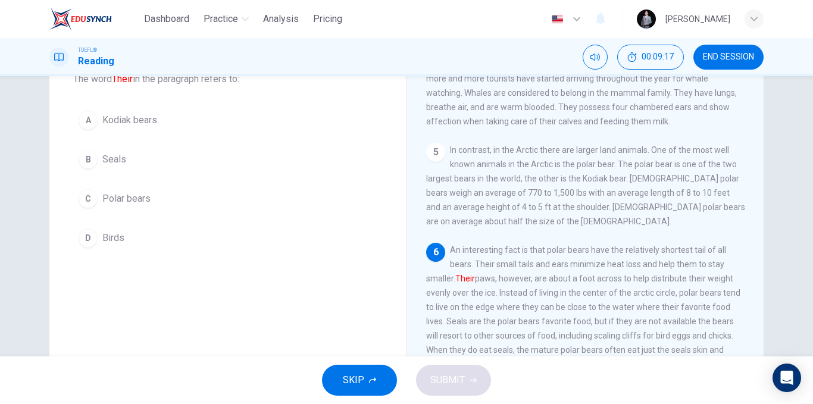
scroll to position [60, 0]
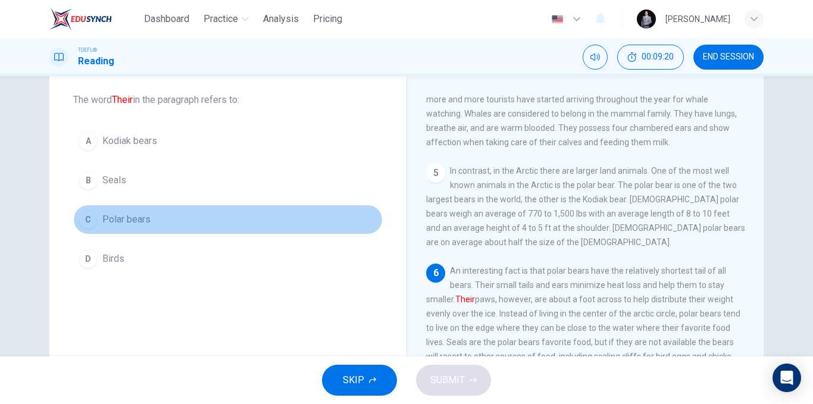
click at [130, 224] on span "Polar bears" at bounding box center [126, 219] width 48 height 14
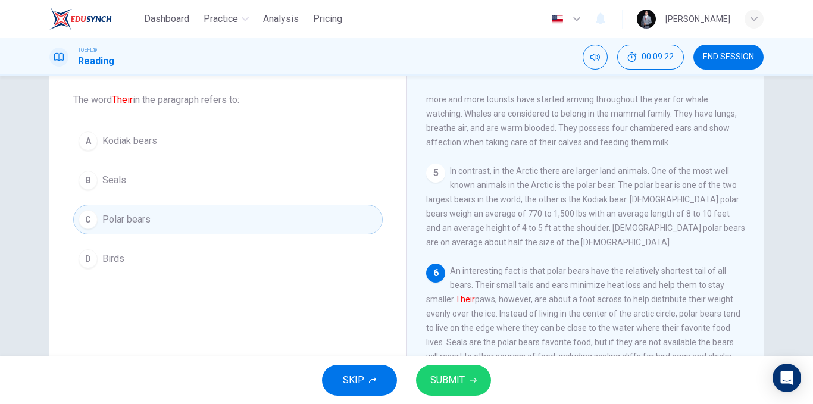
click at [440, 375] on span "SUBMIT" at bounding box center [447, 380] width 35 height 17
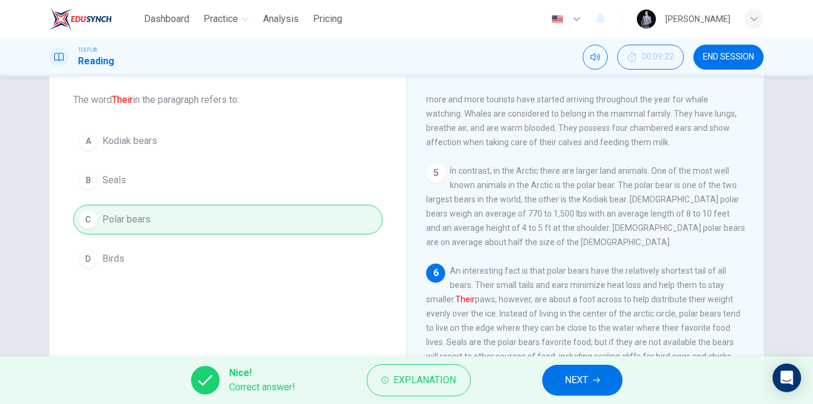
click at [572, 377] on span "NEXT" at bounding box center [576, 380] width 23 height 17
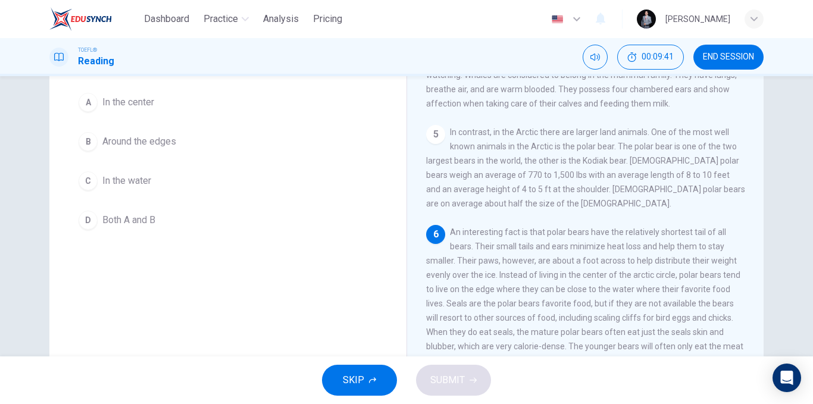
scroll to position [119, 0]
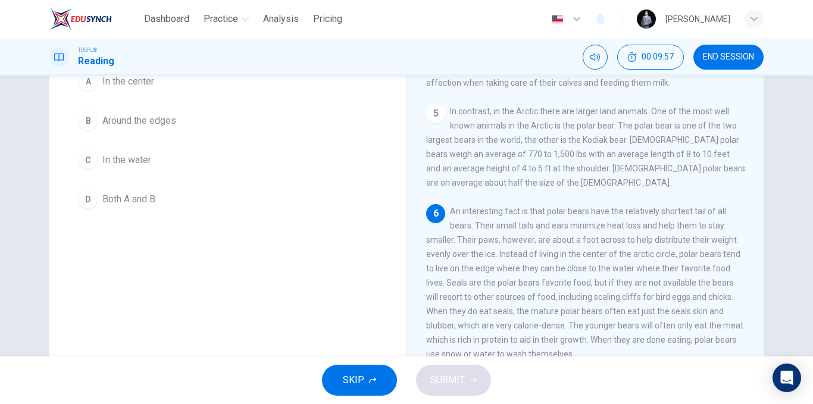
drag, startPoint x: 568, startPoint y: 251, endPoint x: 621, endPoint y: 251, distance: 53.0
click at [616, 251] on span "An interesting fact is that polar bears have the relatively shortest tail of al…" at bounding box center [584, 282] width 317 height 152
click at [164, 120] on span "Around the edges" at bounding box center [139, 121] width 74 height 14
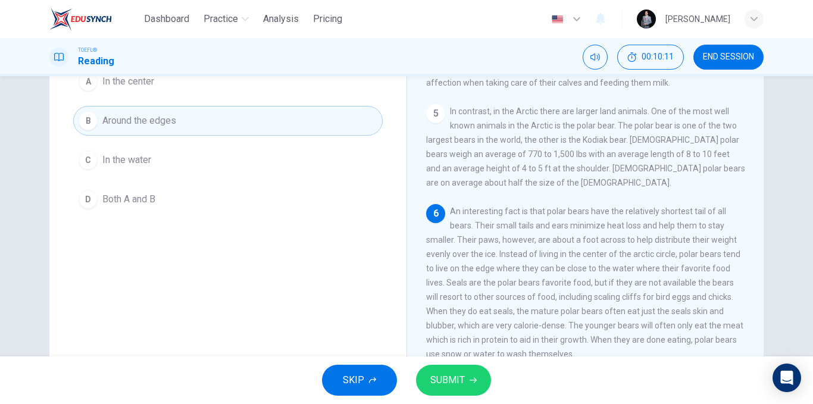
click at [450, 380] on span "SUBMIT" at bounding box center [447, 380] width 35 height 17
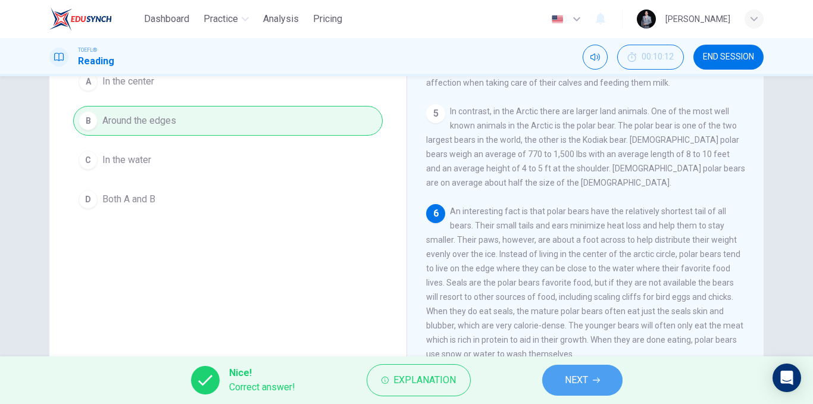
click at [596, 378] on icon "button" at bounding box center [596, 380] width 7 height 7
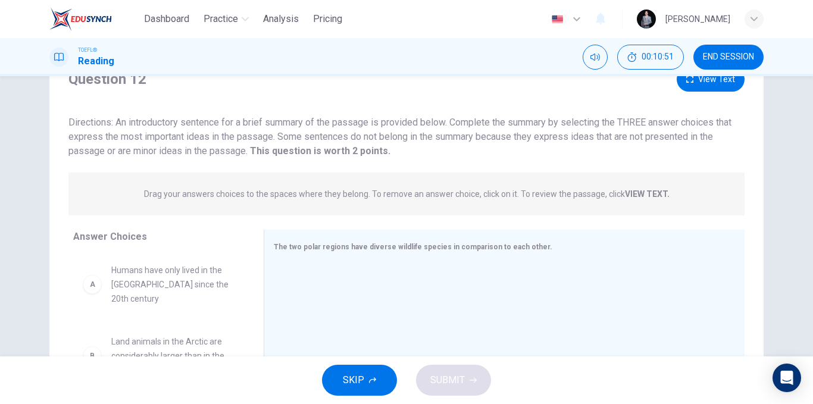
scroll to position [2, 0]
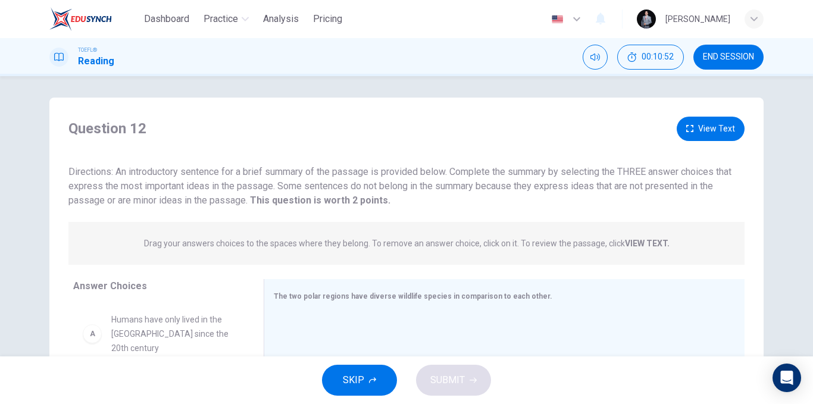
click at [686, 132] on icon "button" at bounding box center [689, 128] width 7 height 7
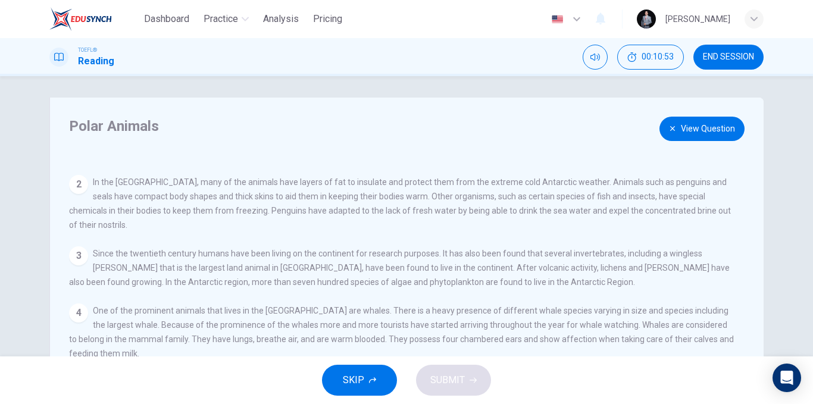
scroll to position [41, 0]
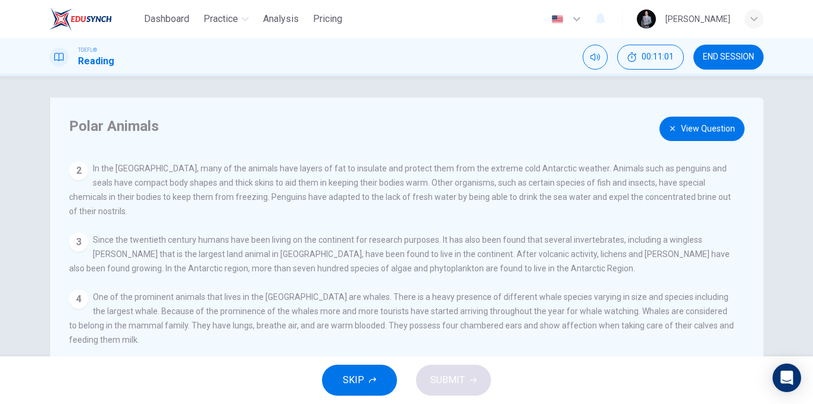
click at [688, 131] on button "View Question" at bounding box center [701, 129] width 85 height 24
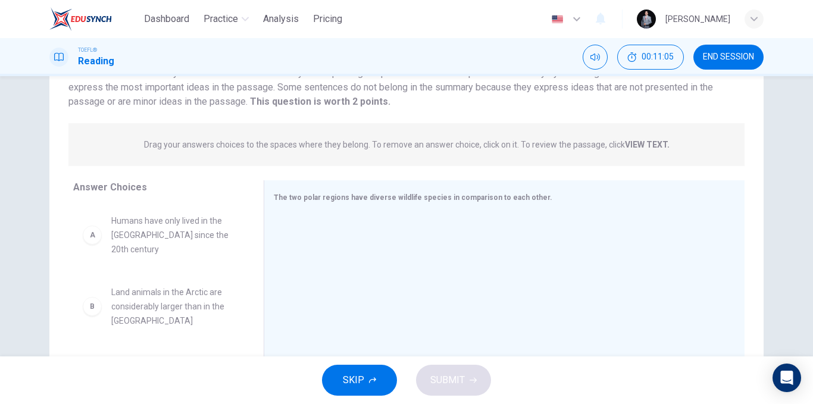
scroll to position [121, 0]
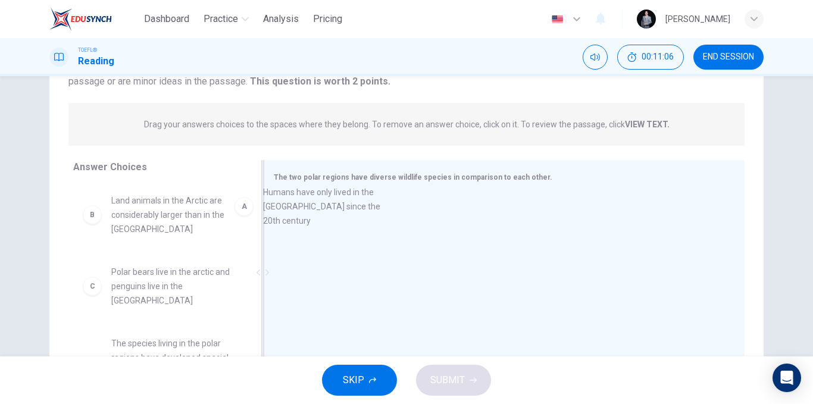
drag, startPoint x: 186, startPoint y: 209, endPoint x: 440, endPoint y: 204, distance: 254.7
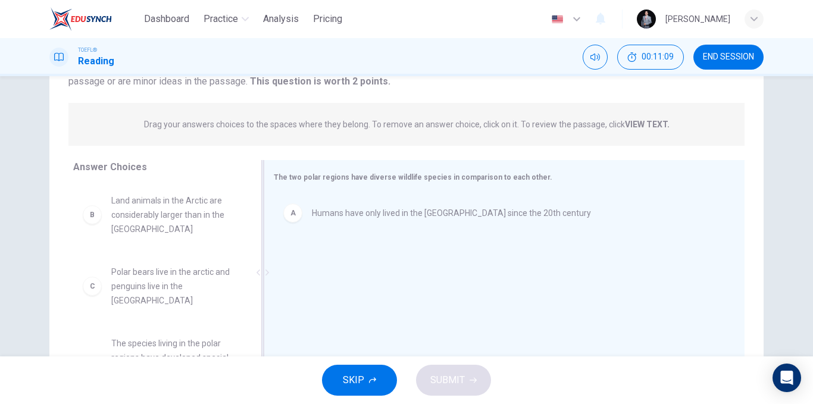
scroll to position [181, 0]
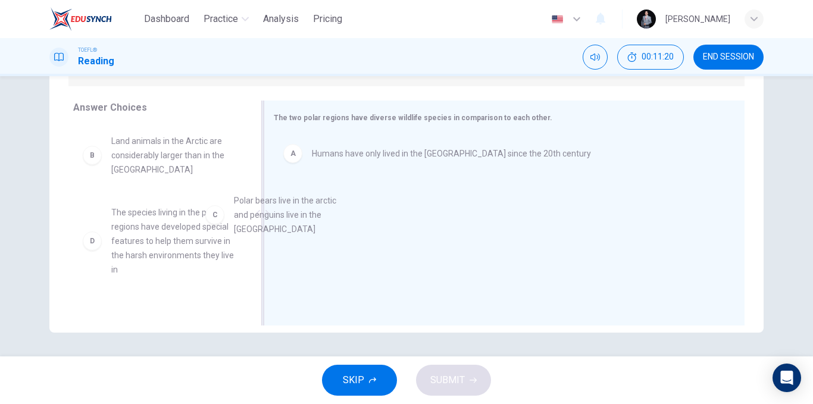
drag, startPoint x: 164, startPoint y: 238, endPoint x: 328, endPoint y: 221, distance: 165.1
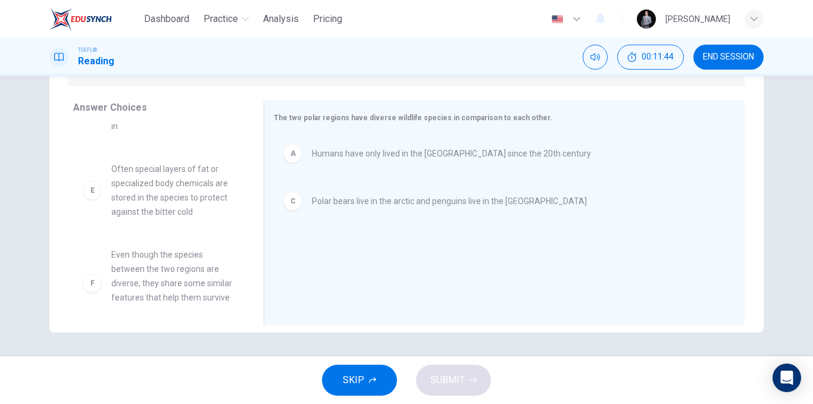
scroll to position [164, 0]
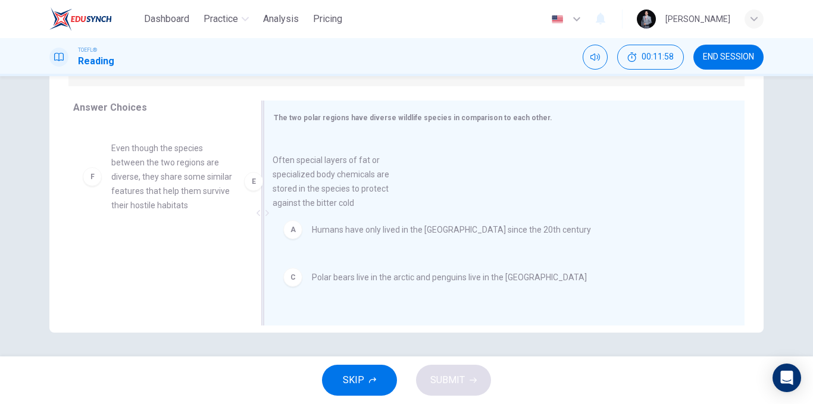
drag, startPoint x: 167, startPoint y: 194, endPoint x: 345, endPoint y: 211, distance: 179.3
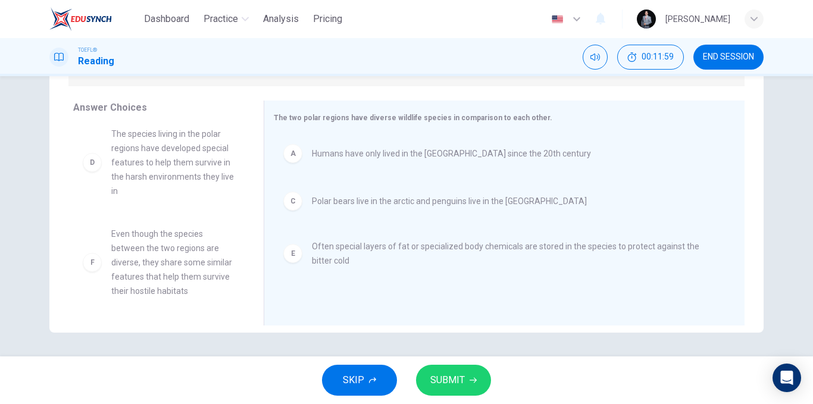
scroll to position [79, 0]
click at [433, 373] on span "SUBMIT" at bounding box center [447, 380] width 35 height 17
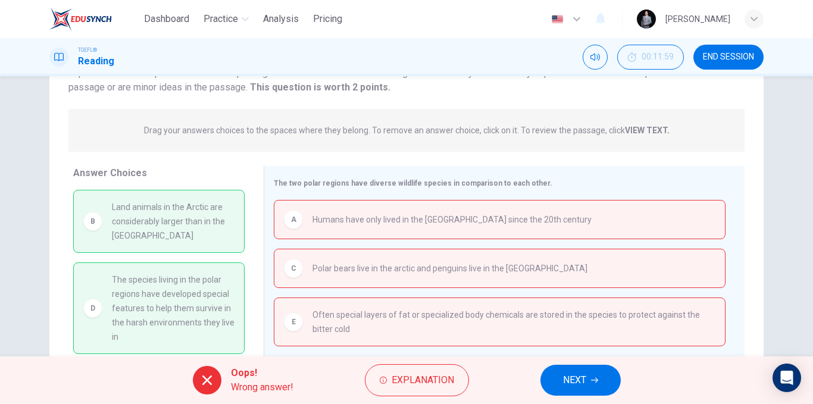
scroll to position [0, 0]
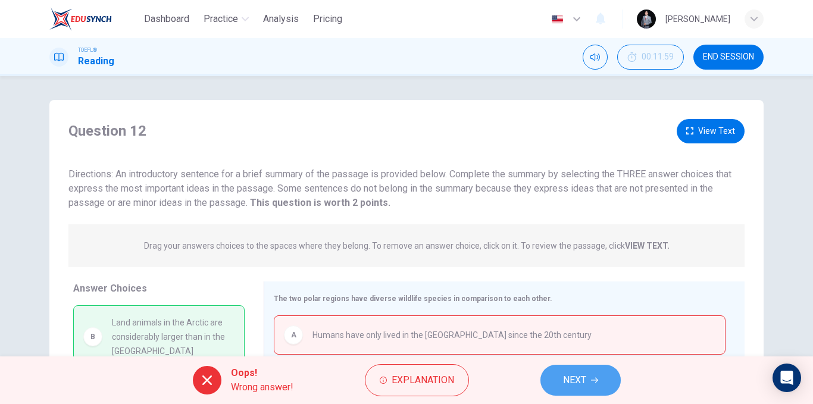
click at [576, 371] on button "NEXT" at bounding box center [580, 380] width 80 height 31
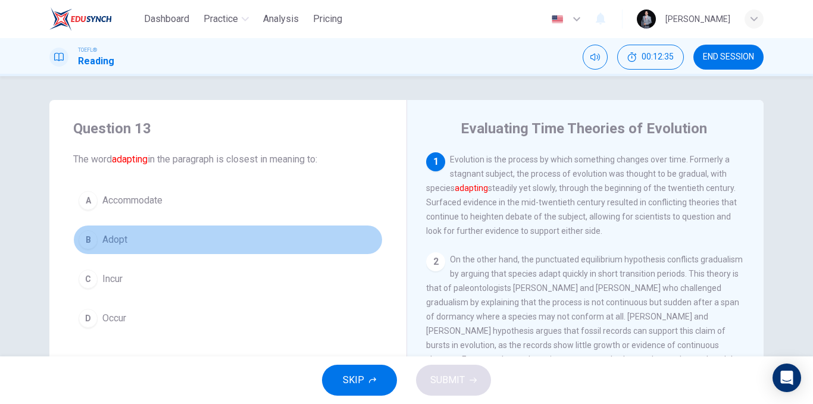
click at [161, 240] on button "B Adopt" at bounding box center [227, 240] width 309 height 30
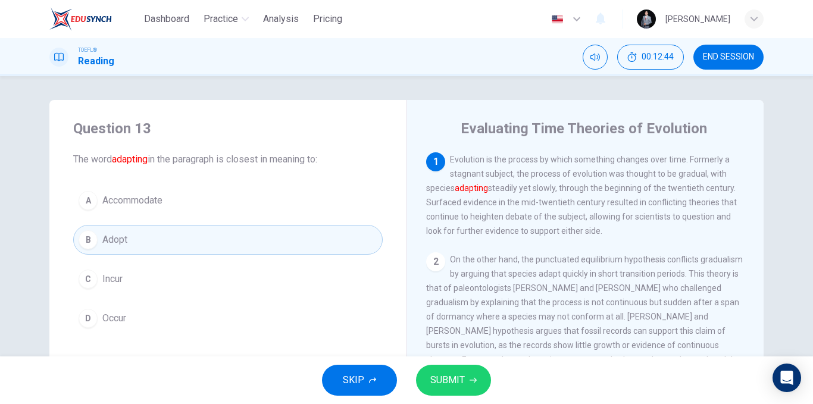
click at [437, 370] on button "SUBMIT" at bounding box center [453, 380] width 75 height 31
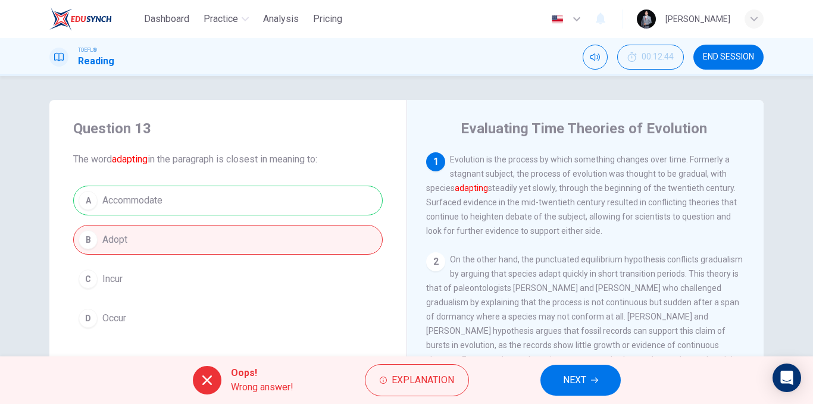
click at [579, 377] on span "NEXT" at bounding box center [574, 380] width 23 height 17
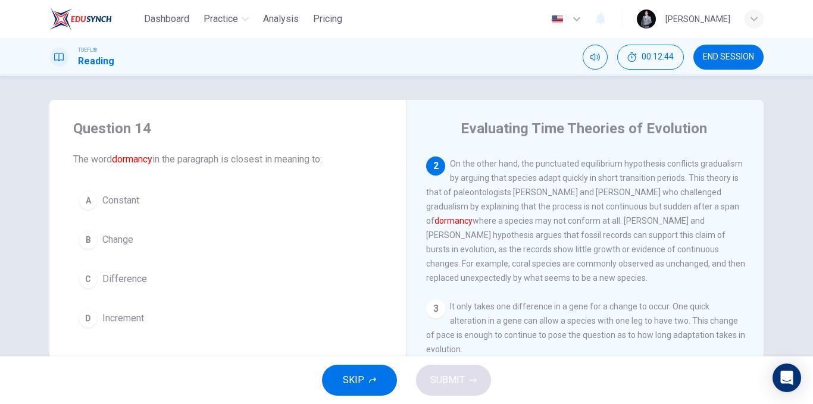
scroll to position [104, 0]
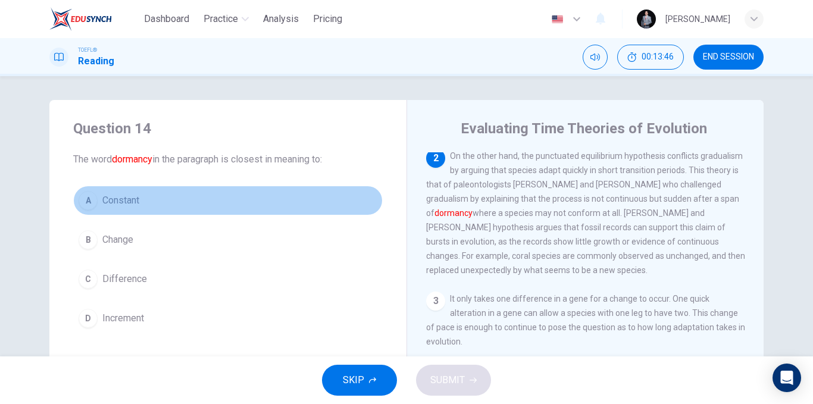
click at [236, 198] on button "A Constant" at bounding box center [227, 201] width 309 height 30
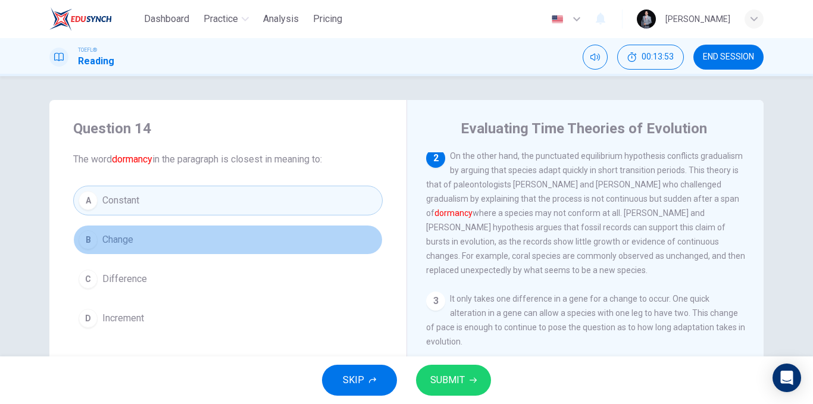
click at [222, 245] on button "B Change" at bounding box center [227, 240] width 309 height 30
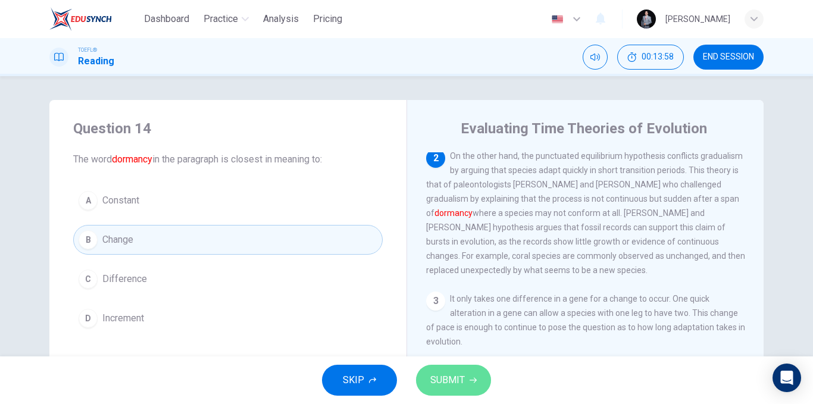
click at [440, 384] on span "SUBMIT" at bounding box center [447, 380] width 35 height 17
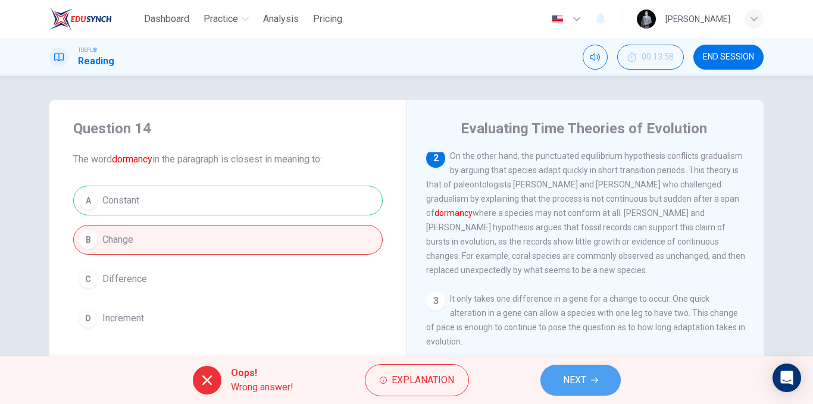
click at [574, 373] on span "NEXT" at bounding box center [574, 380] width 23 height 17
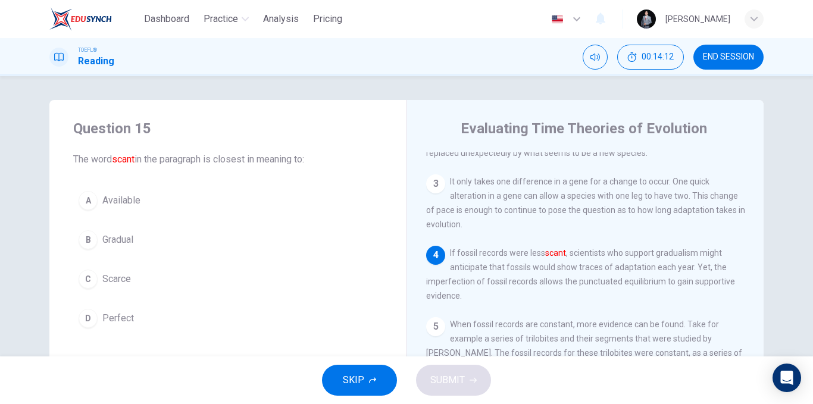
scroll to position [221, 0]
click at [136, 208] on button "A Available" at bounding box center [227, 201] width 309 height 30
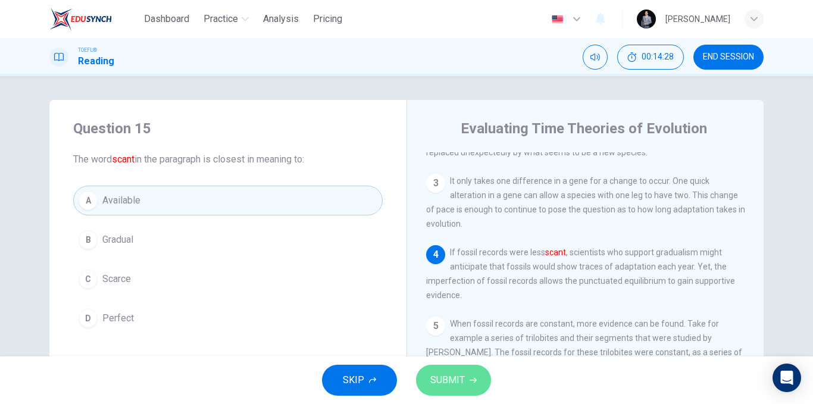
click at [466, 375] on button "SUBMIT" at bounding box center [453, 380] width 75 height 31
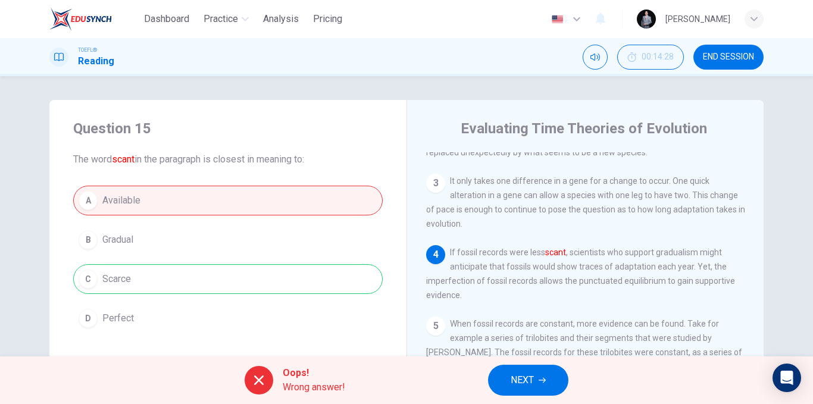
click at [530, 380] on span "NEXT" at bounding box center [522, 380] width 23 height 17
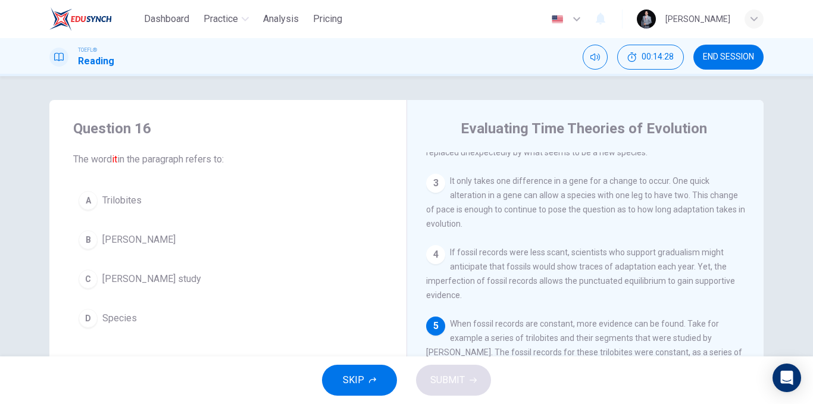
scroll to position [310, 0]
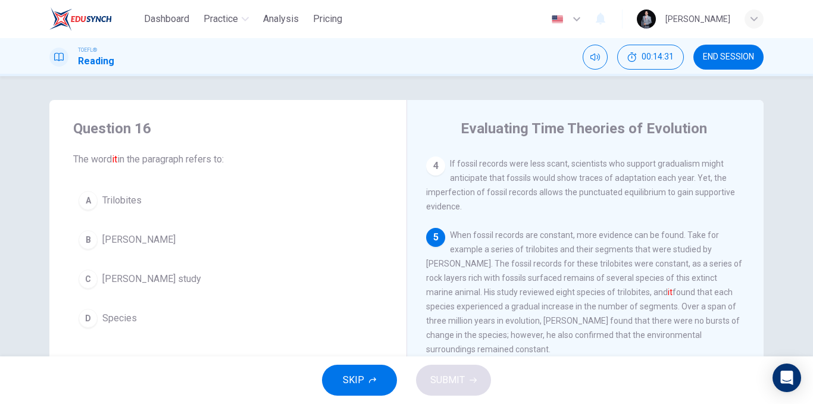
click at [738, 65] on button "END SESSION" at bounding box center [728, 57] width 70 height 25
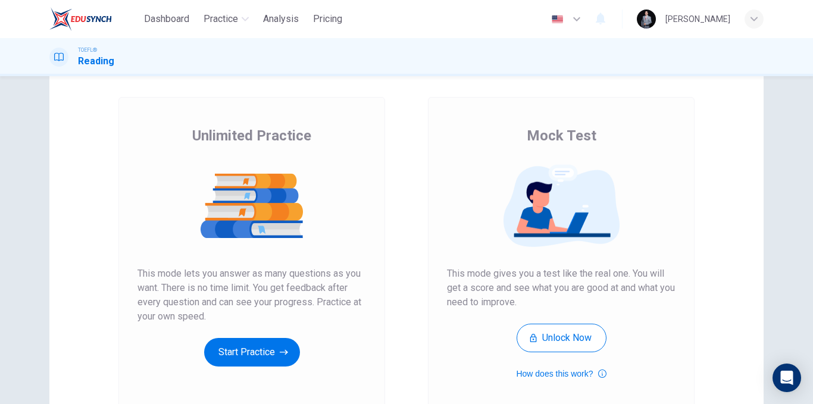
scroll to position [171, 0]
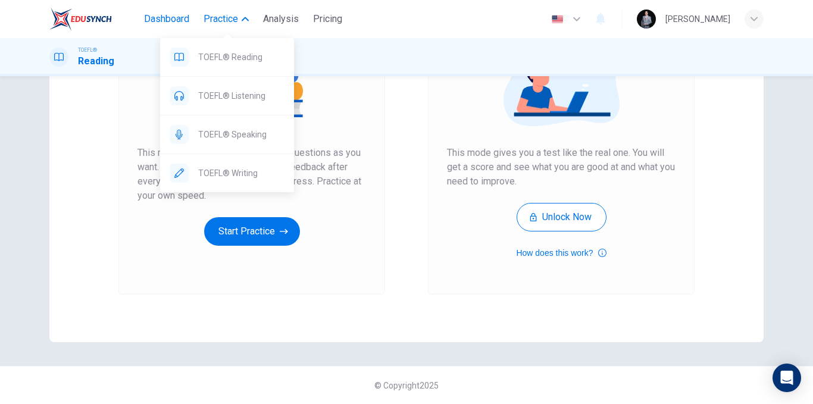
click at [169, 15] on span "Dashboard" at bounding box center [166, 19] width 45 height 14
